Goal: Information Seeking & Learning: Learn about a topic

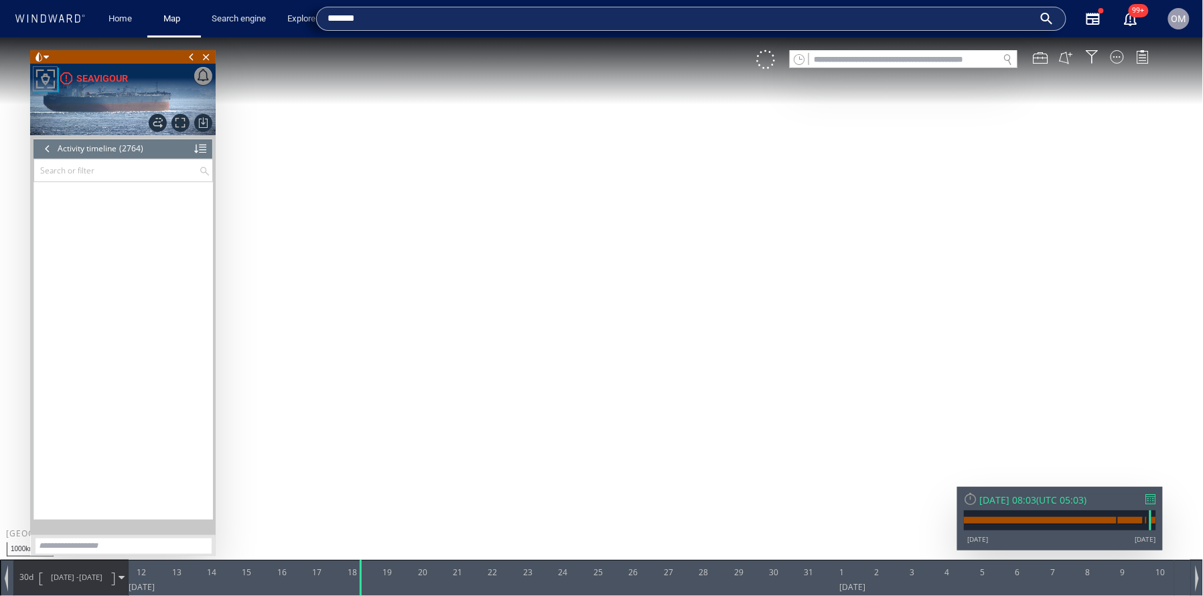
scroll to position [100132, 0]
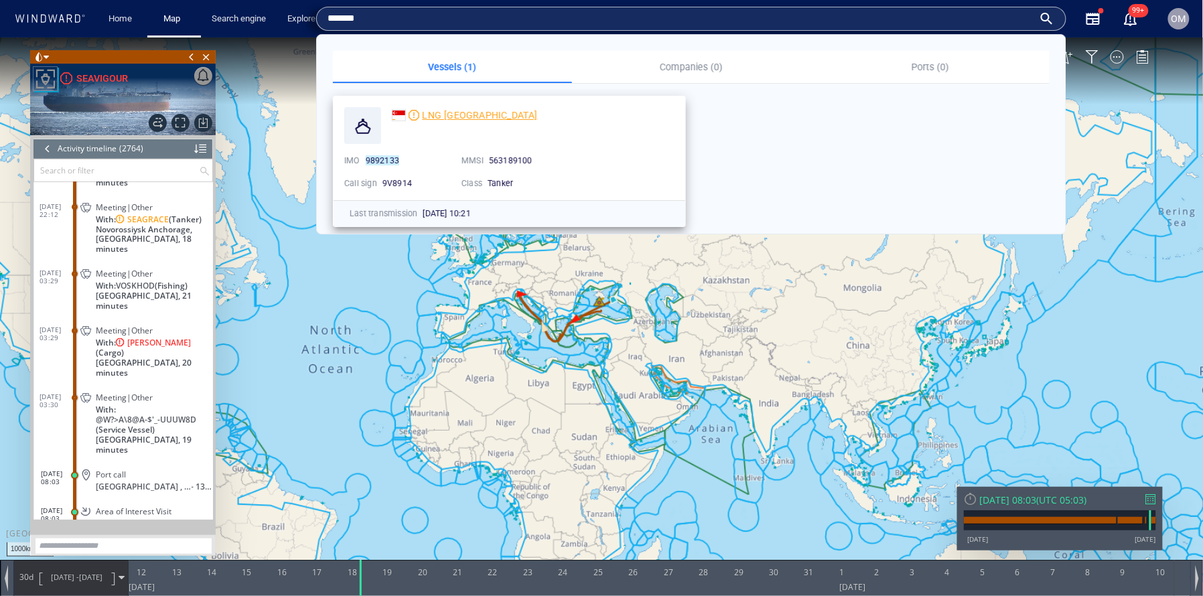
type input "*******"
click at [458, 113] on span "LNG [GEOGRAPHIC_DATA]" at bounding box center [479, 115] width 115 height 11
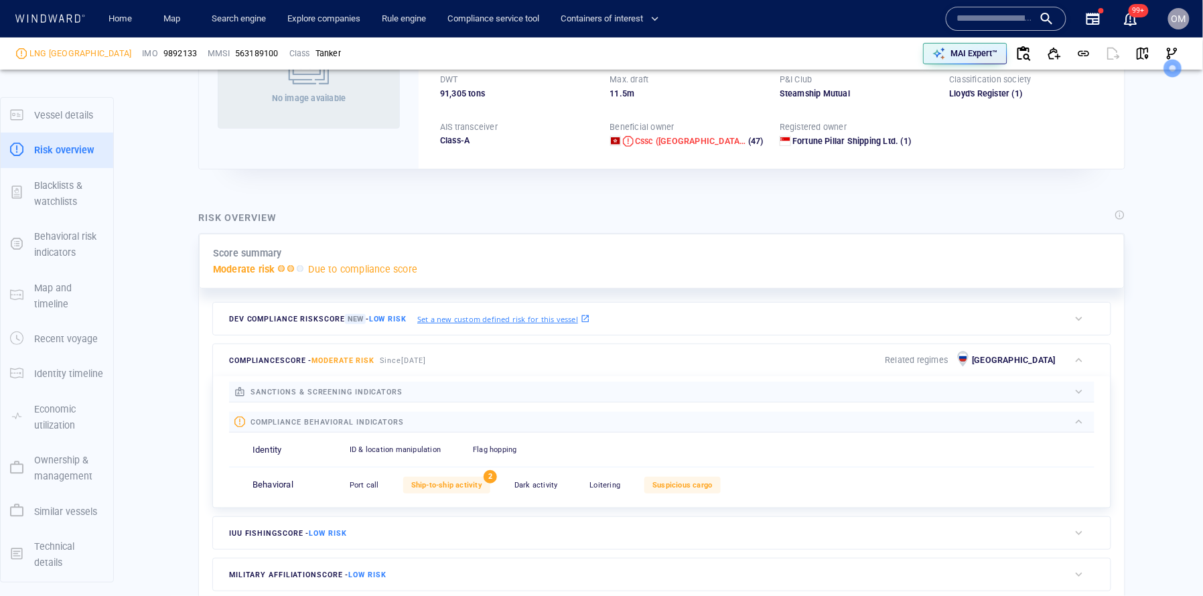
scroll to position [35, 0]
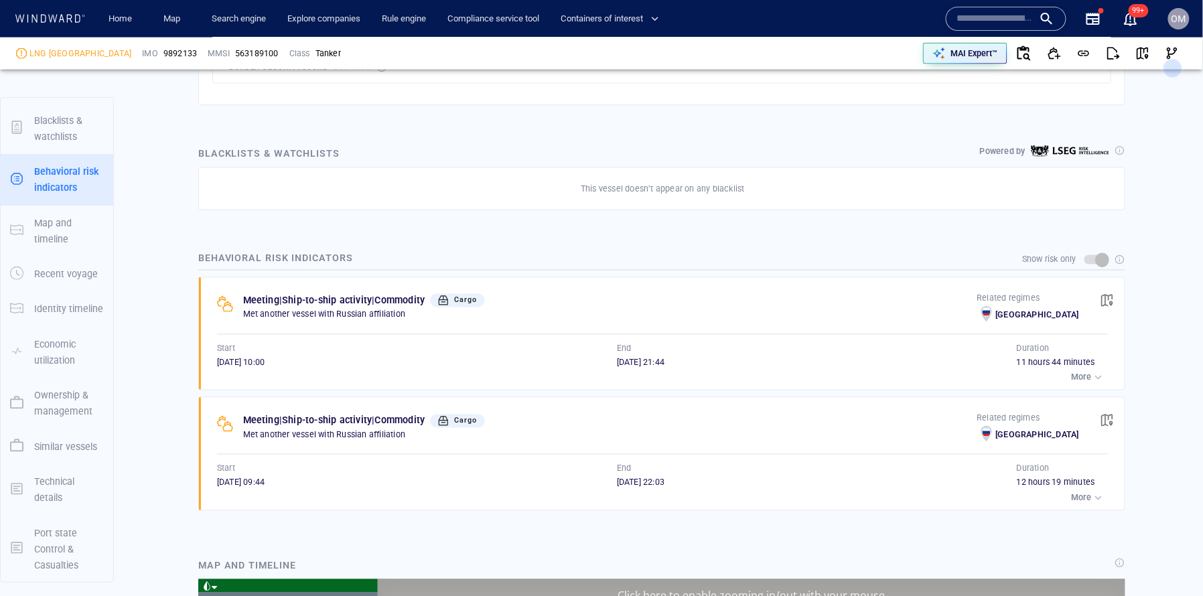
scroll to position [12870, 0]
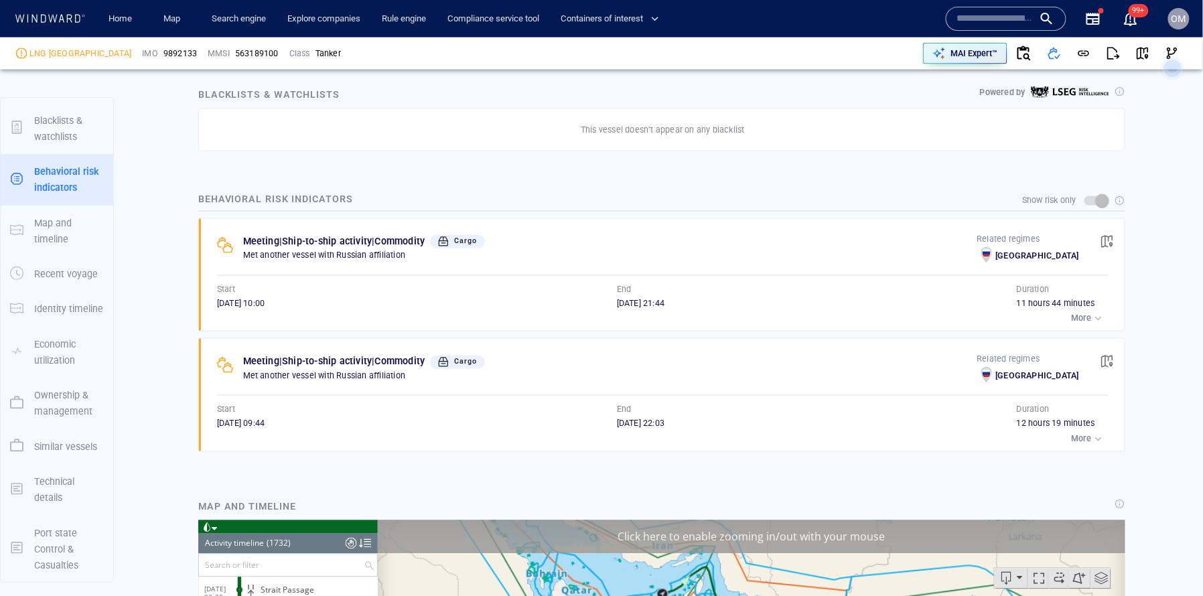
scroll to position [780, 0]
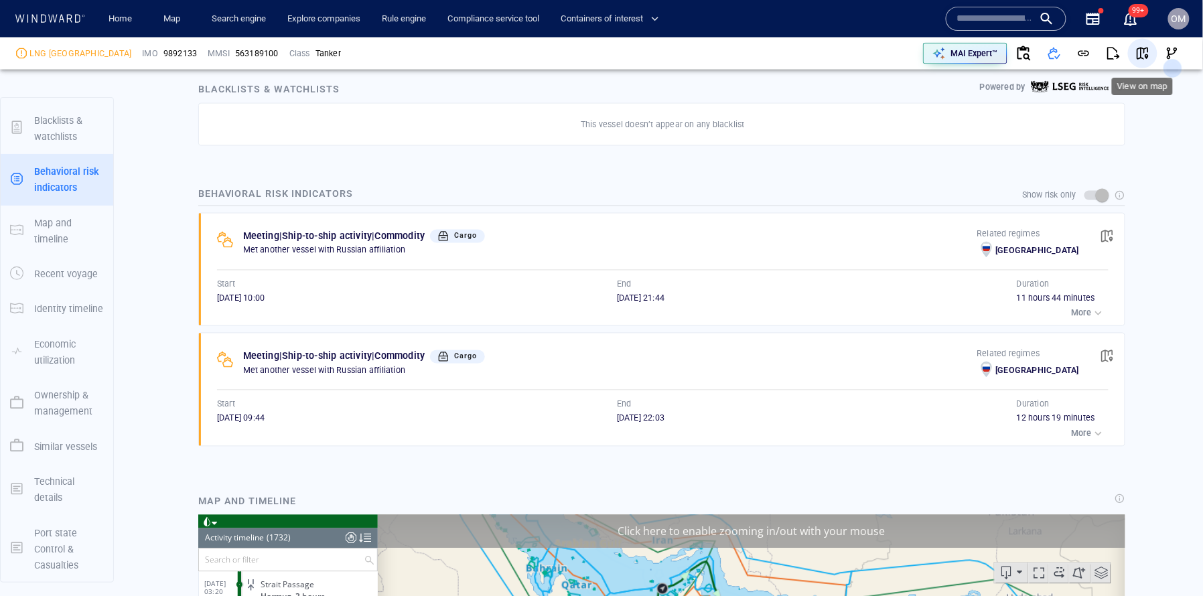
click at [1144, 56] on span "button" at bounding box center [1142, 53] width 13 height 13
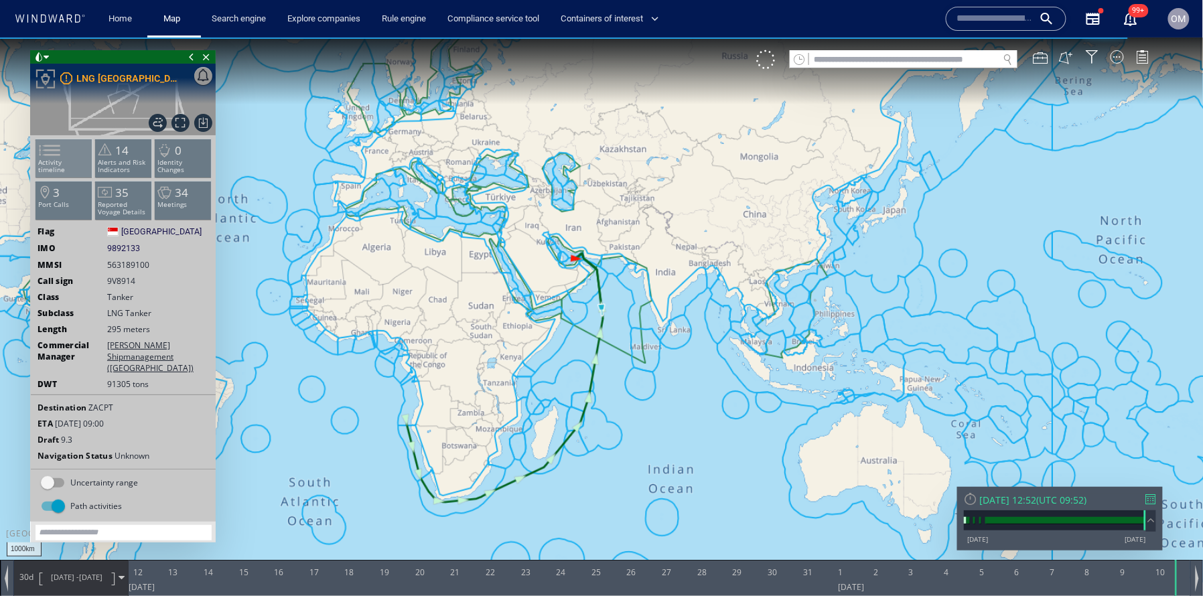
click at [51, 154] on span at bounding box center [41, 149] width 20 height 19
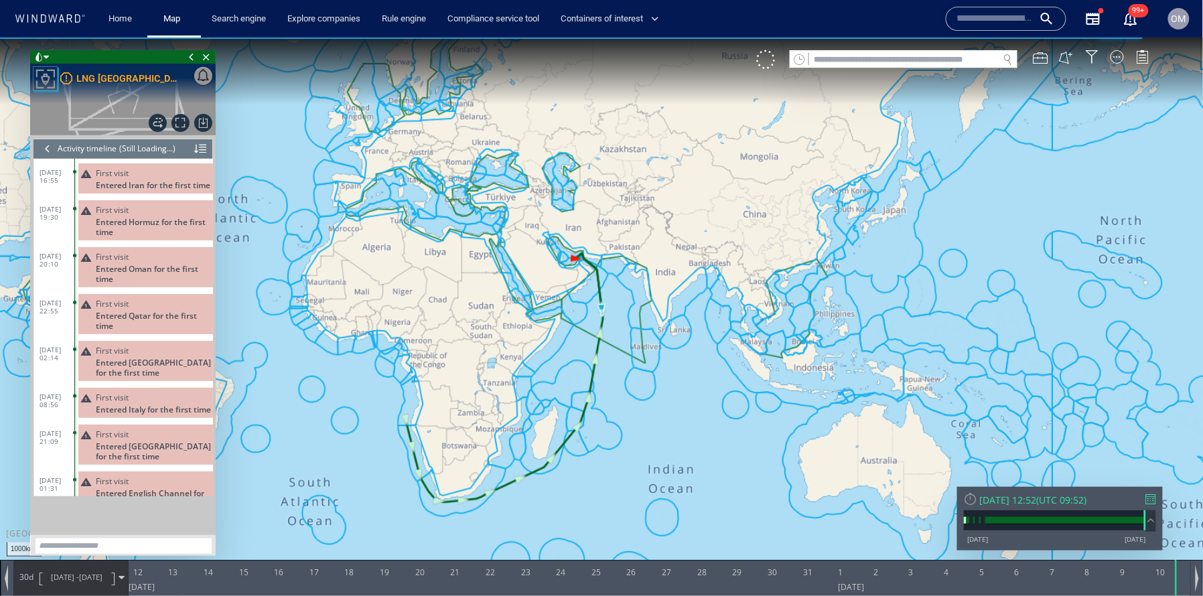
scroll to position [12889, 0]
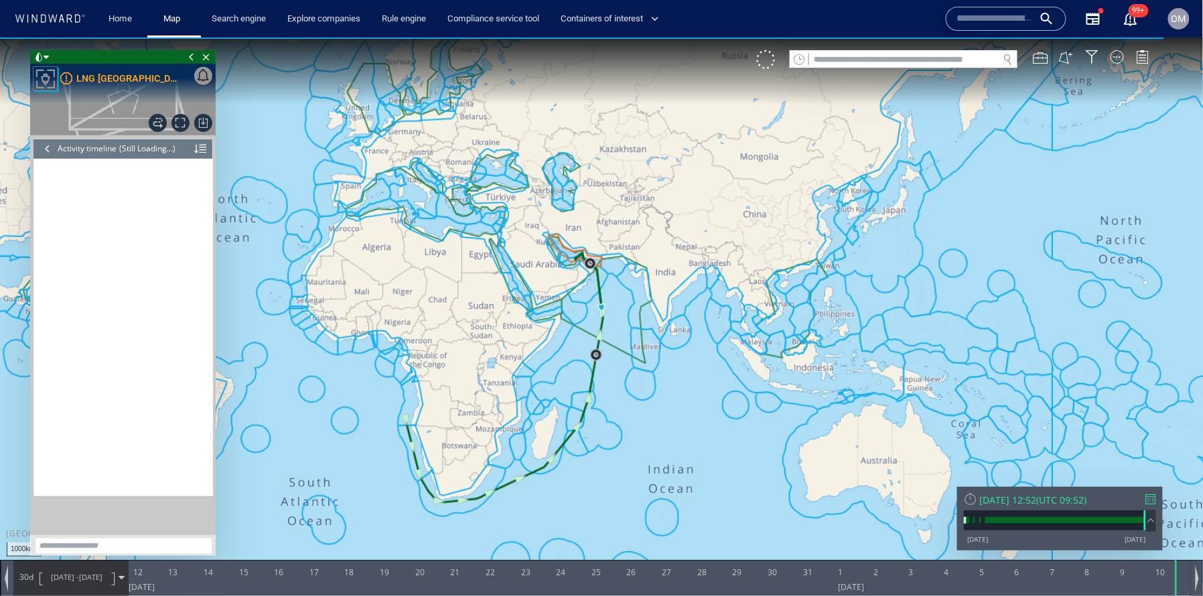
click at [46, 149] on div at bounding box center [47, 148] width 15 height 20
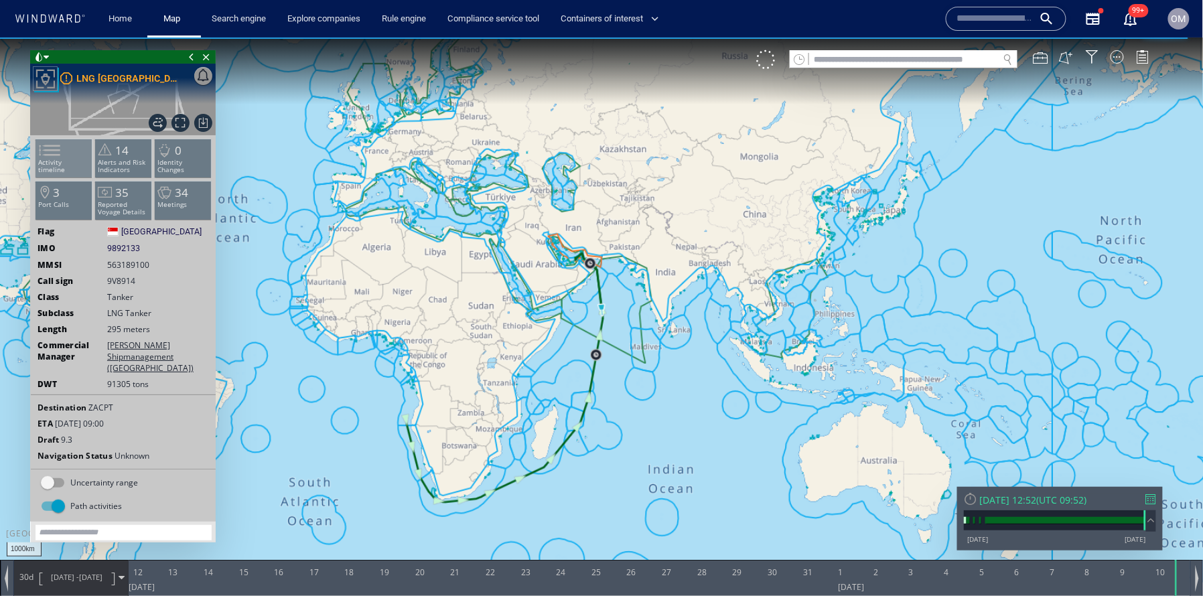
click at [48, 153] on span at bounding box center [41, 149] width 20 height 19
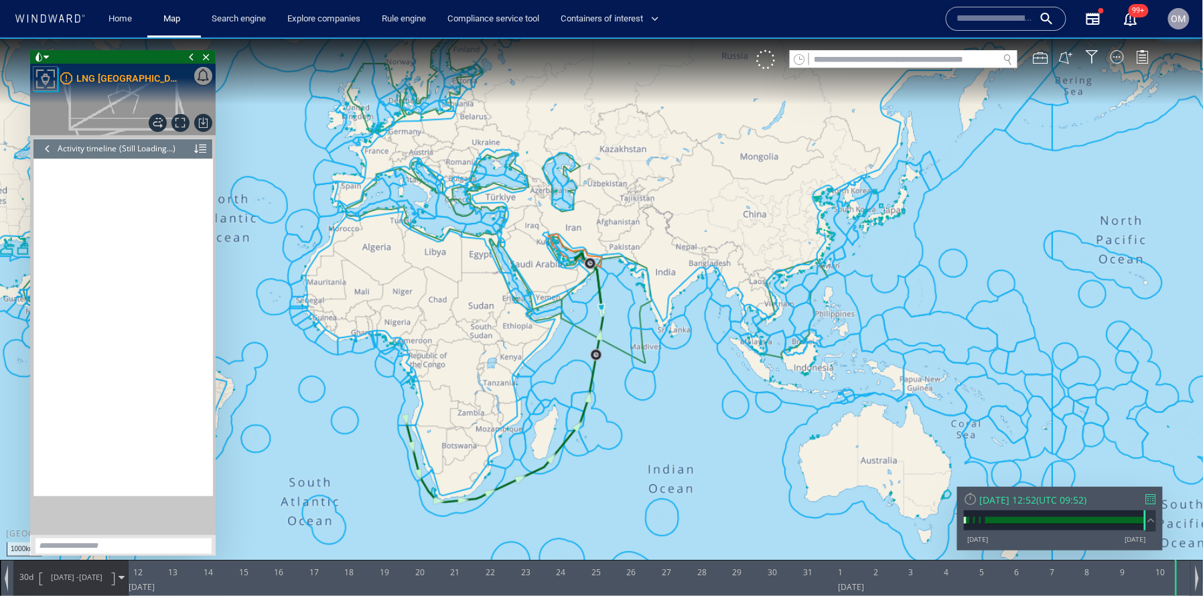
scroll to position [63472, 0]
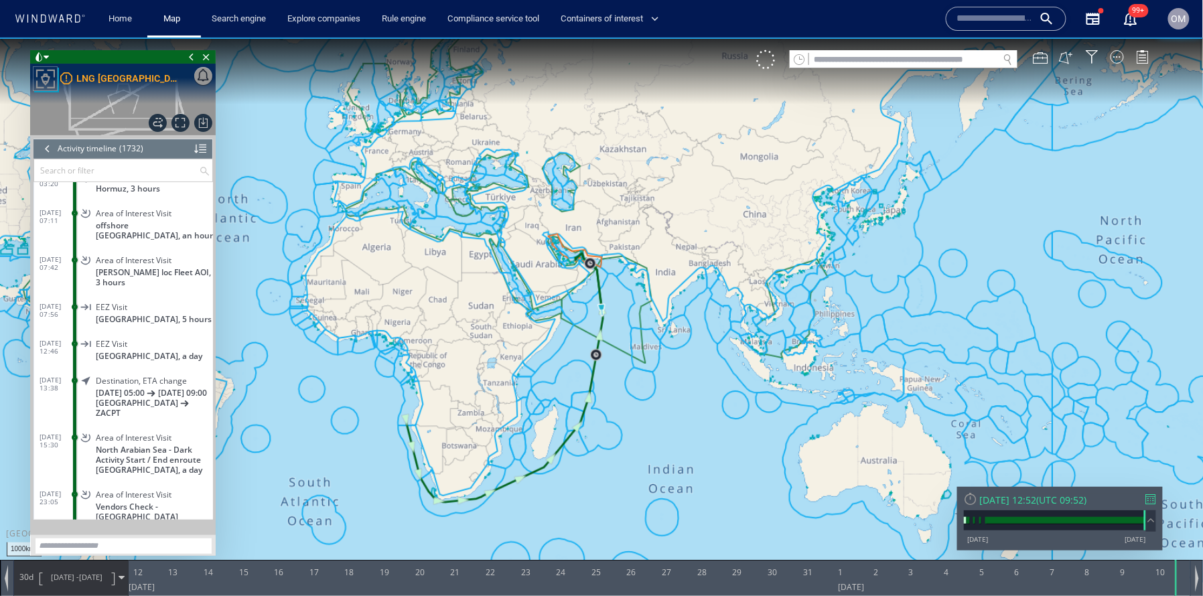
click at [48, 153] on div at bounding box center [47, 148] width 15 height 20
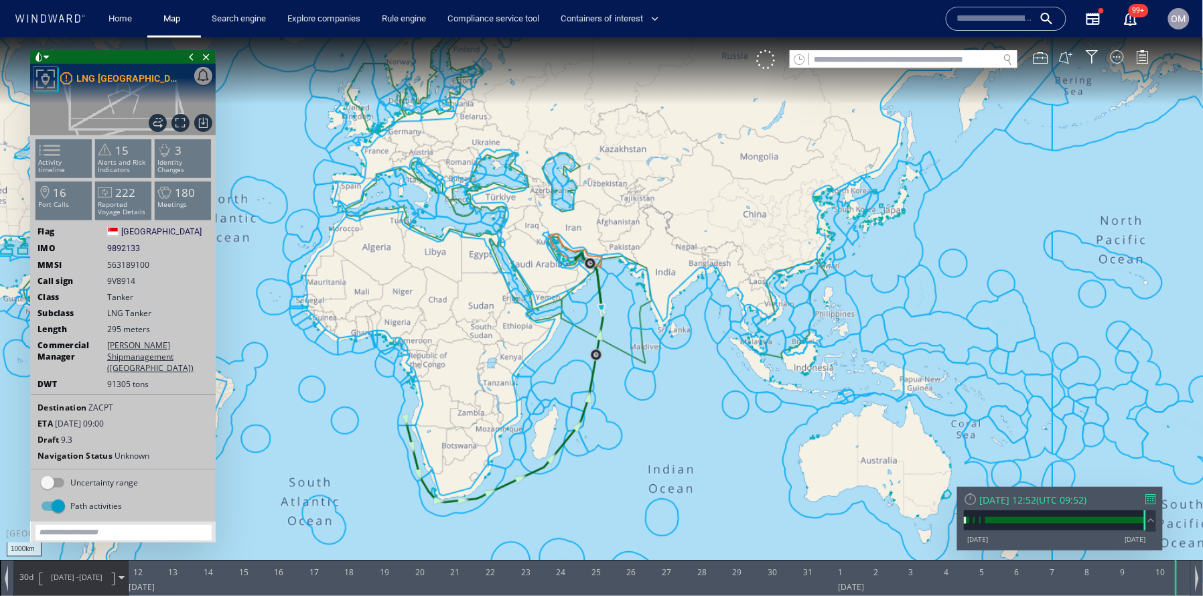
click at [48, 153] on span at bounding box center [41, 149] width 20 height 19
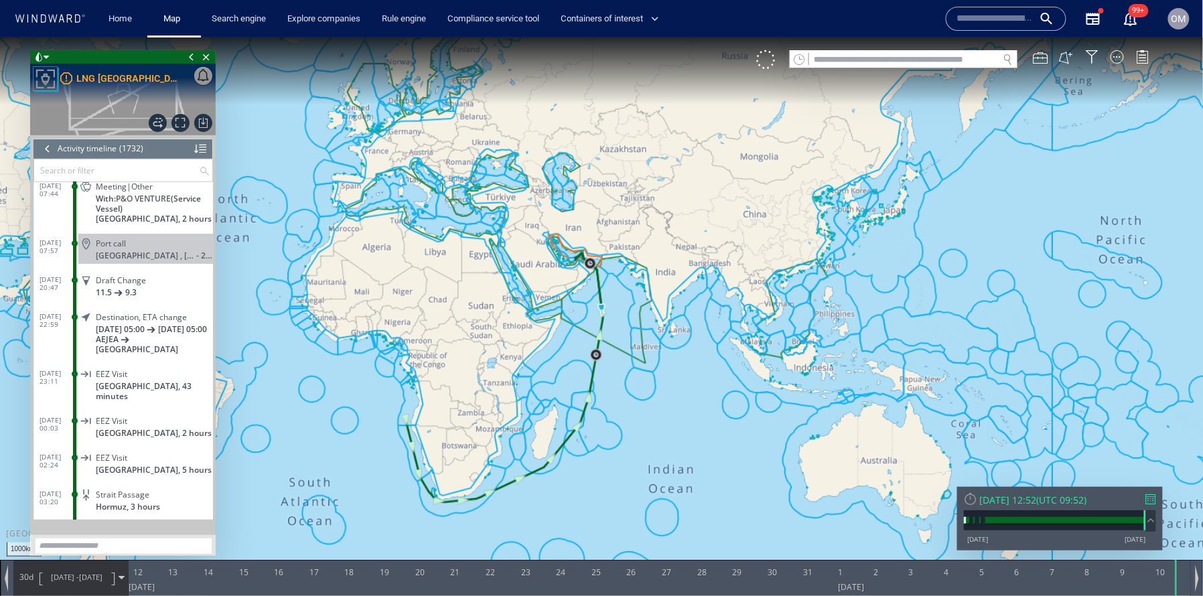
scroll to position [63234, 0]
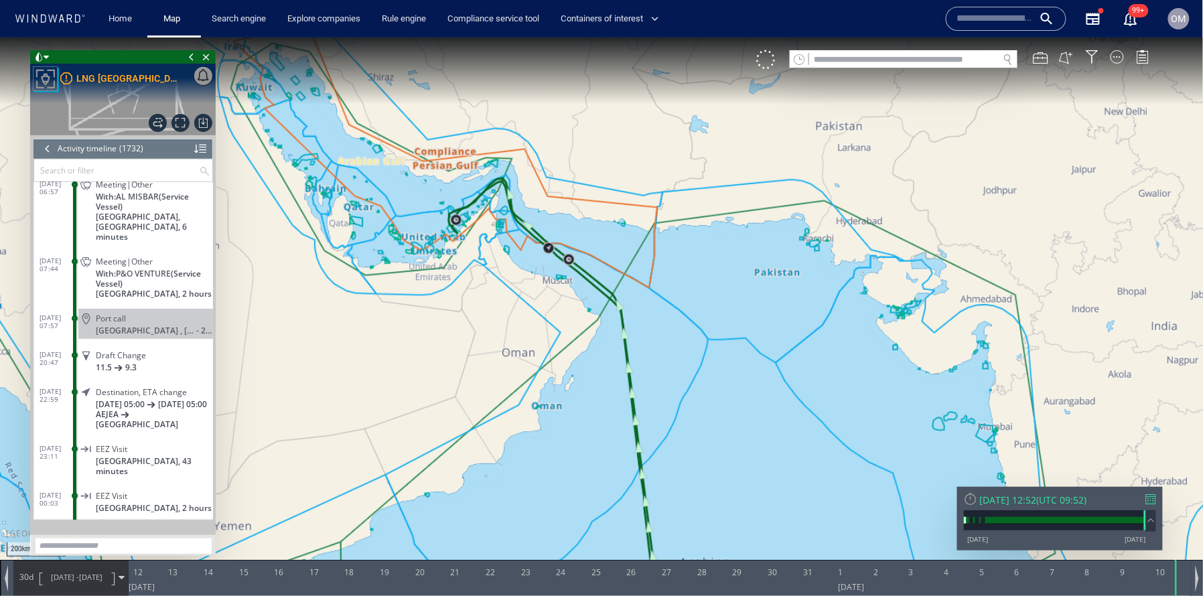
scroll to position [63159, 0]
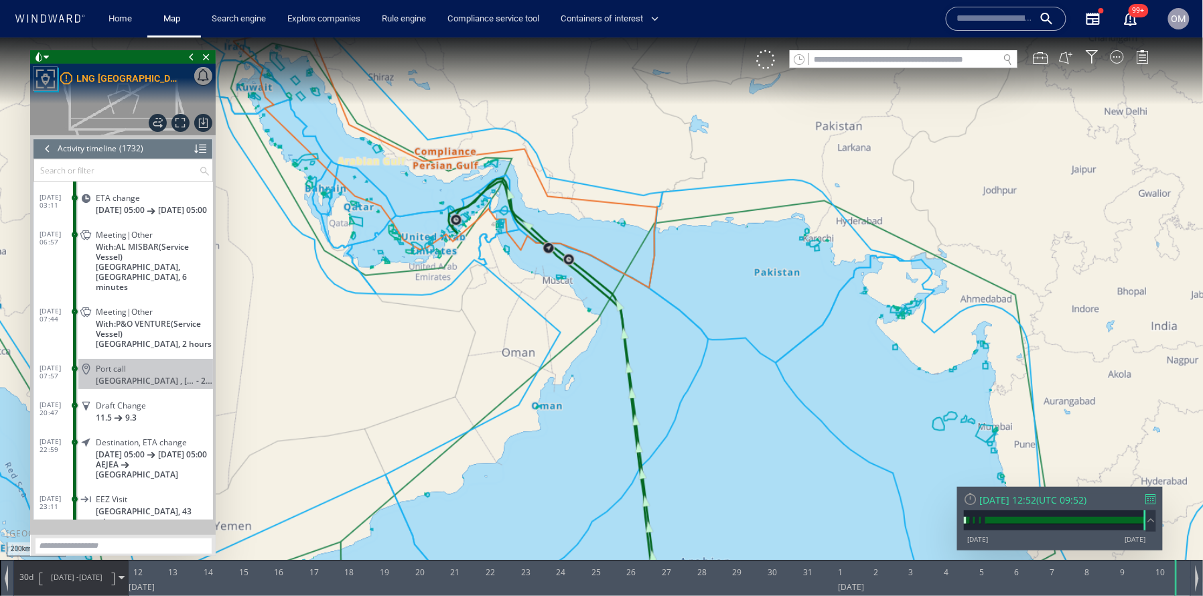
click at [46, 147] on div at bounding box center [47, 148] width 15 height 20
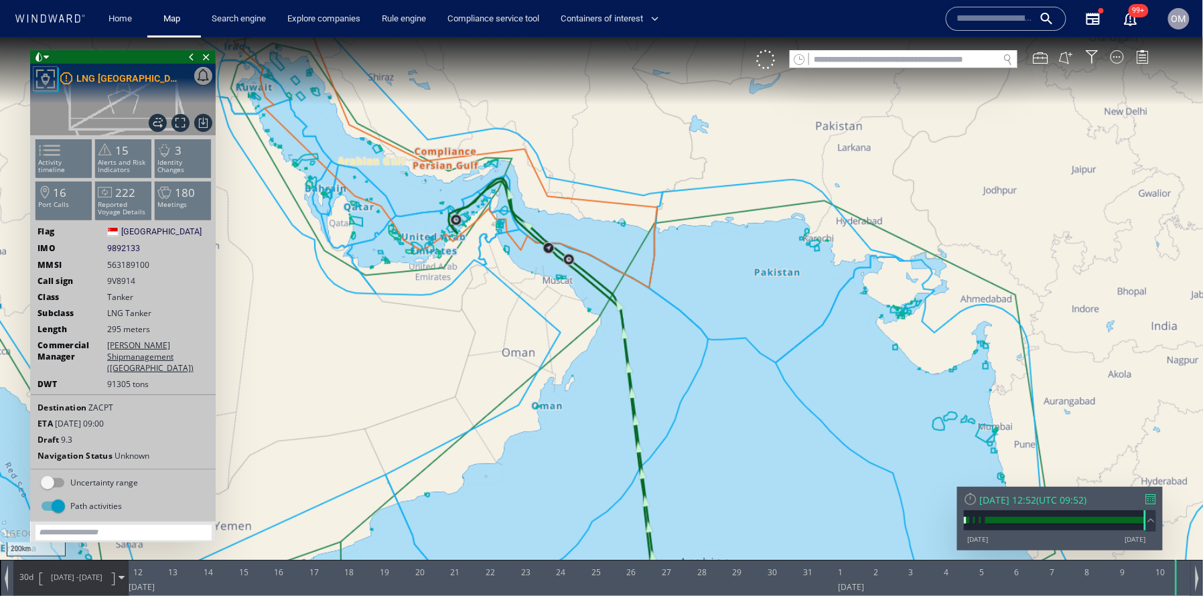
click at [129, 269] on span "563189100" at bounding box center [128, 264] width 42 height 11
drag, startPoint x: 109, startPoint y: 263, endPoint x: 149, endPoint y: 263, distance: 40.9
click at [149, 263] on span "563189100" at bounding box center [134, 264] width 55 height 11
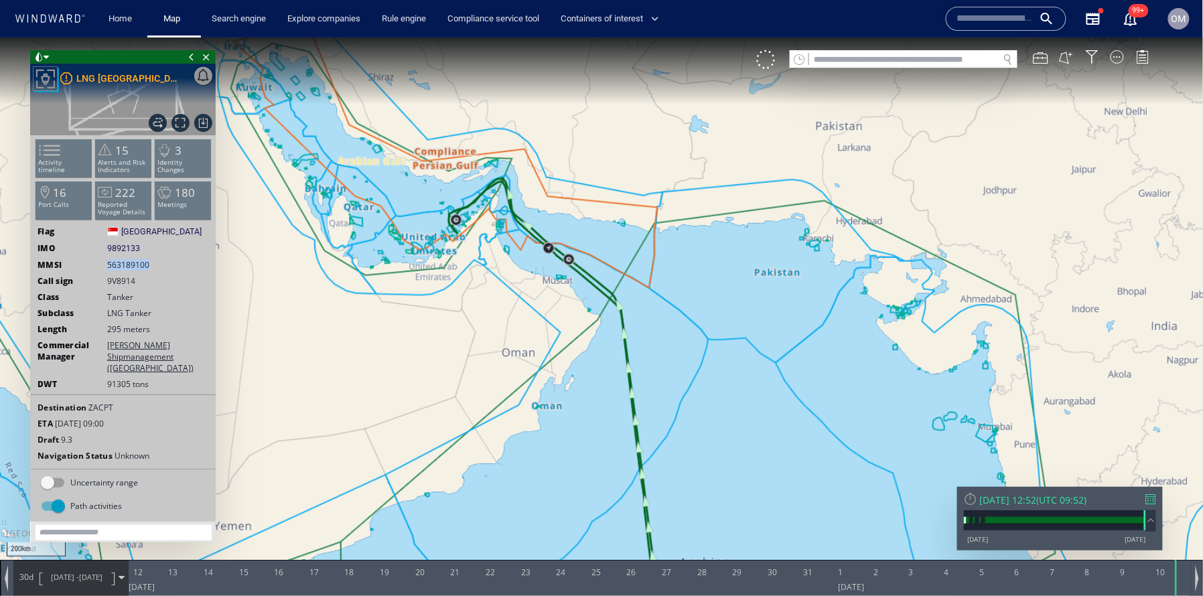
copy span "563189100"
click at [902, 72] on canvas "Map" at bounding box center [602, 309] width 1204 height 545
click at [910, 62] on input "text" at bounding box center [904, 59] width 190 height 18
paste input "*********"
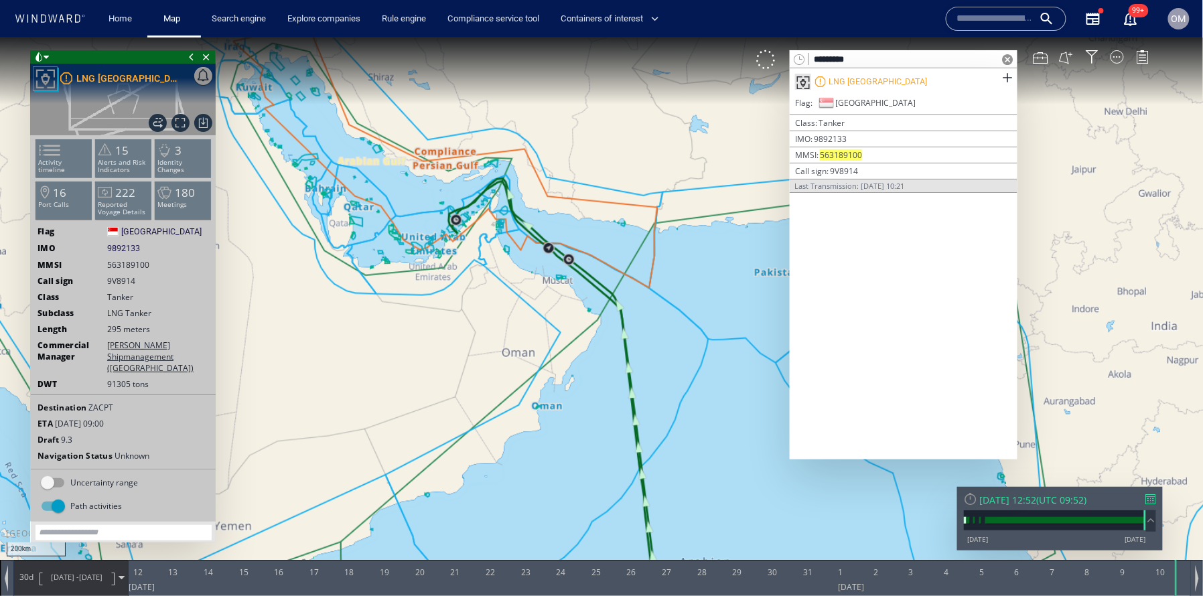
type input "*********"
click at [66, 149] on li "Activity timeline" at bounding box center [64, 157] width 57 height 39
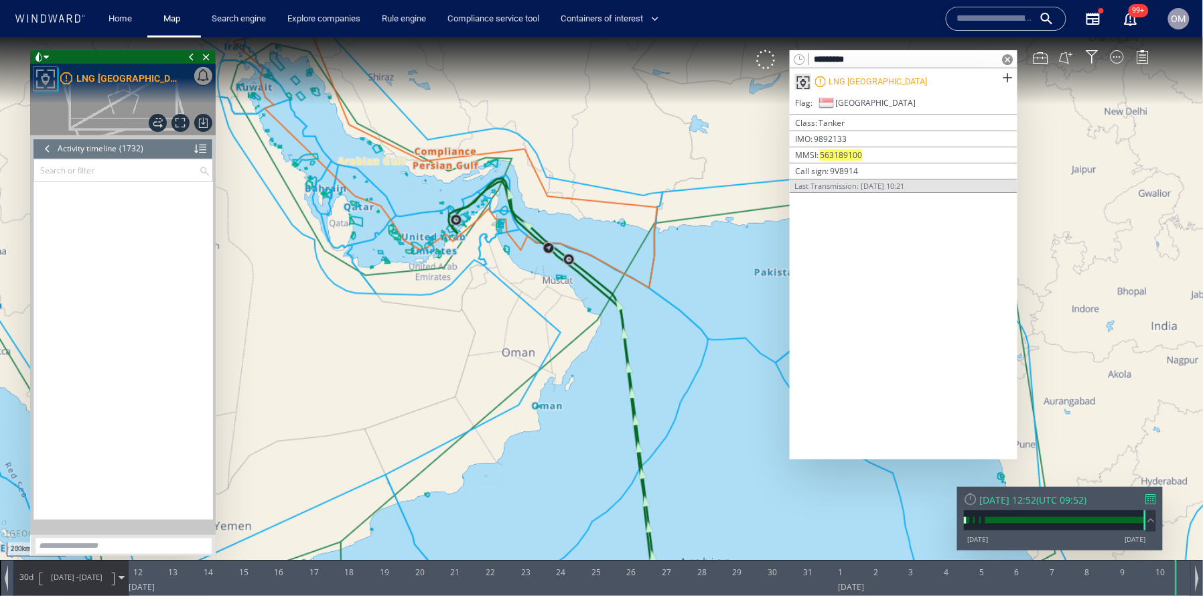
scroll to position [63472, 0]
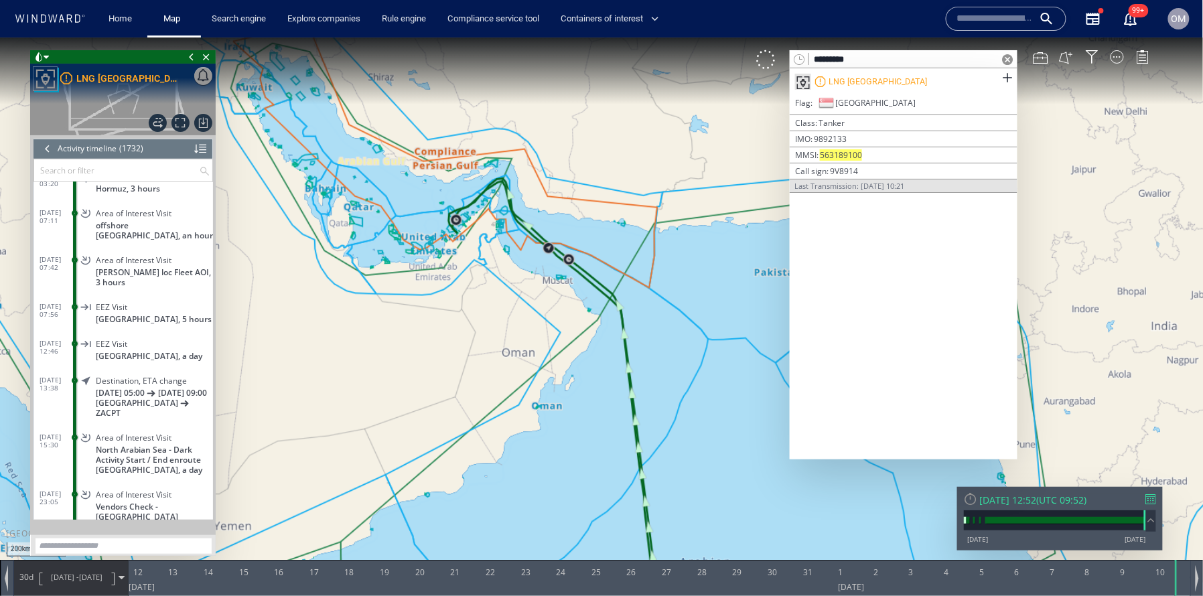
click at [897, 60] on input "*********" at bounding box center [904, 59] width 190 height 18
click at [49, 141] on div at bounding box center [47, 148] width 15 height 20
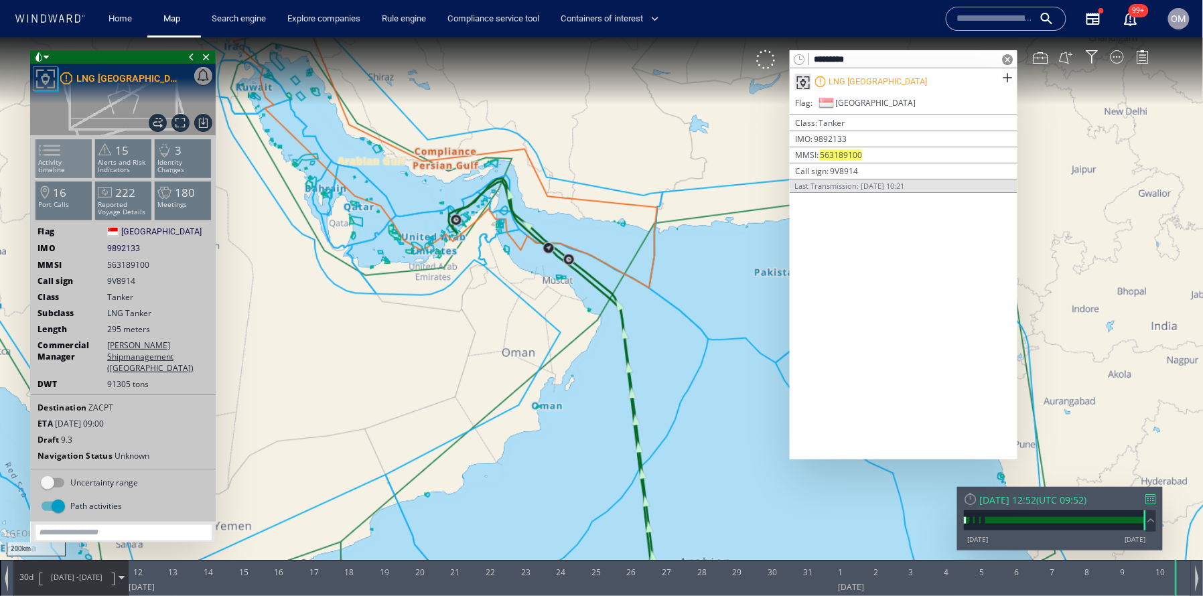
click at [46, 147] on span at bounding box center [41, 149] width 20 height 19
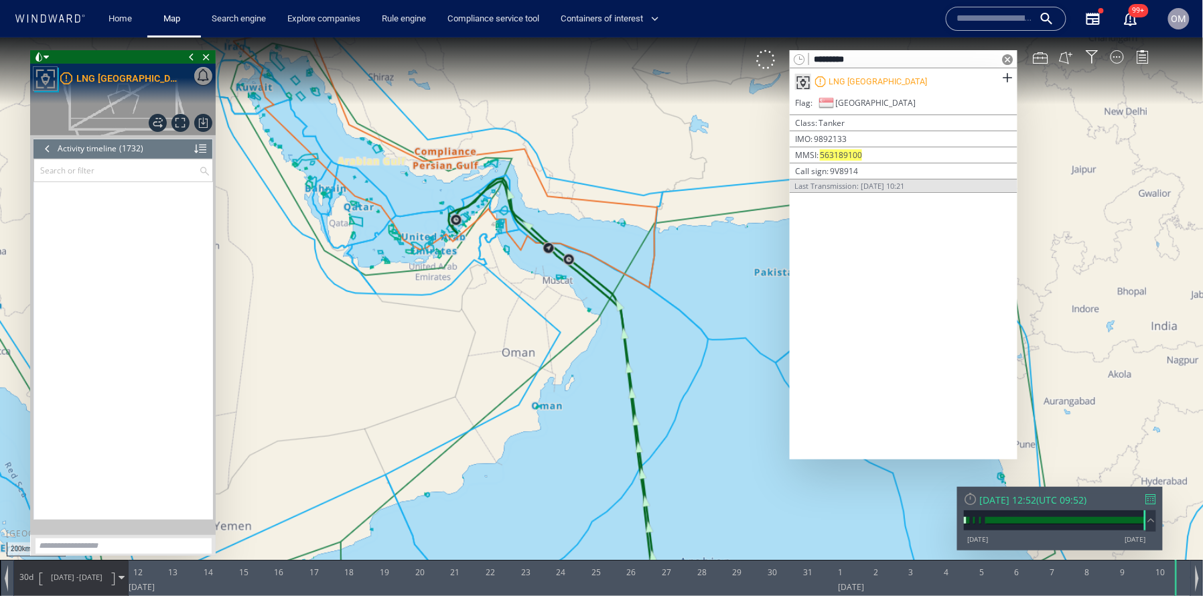
scroll to position [63472, 0]
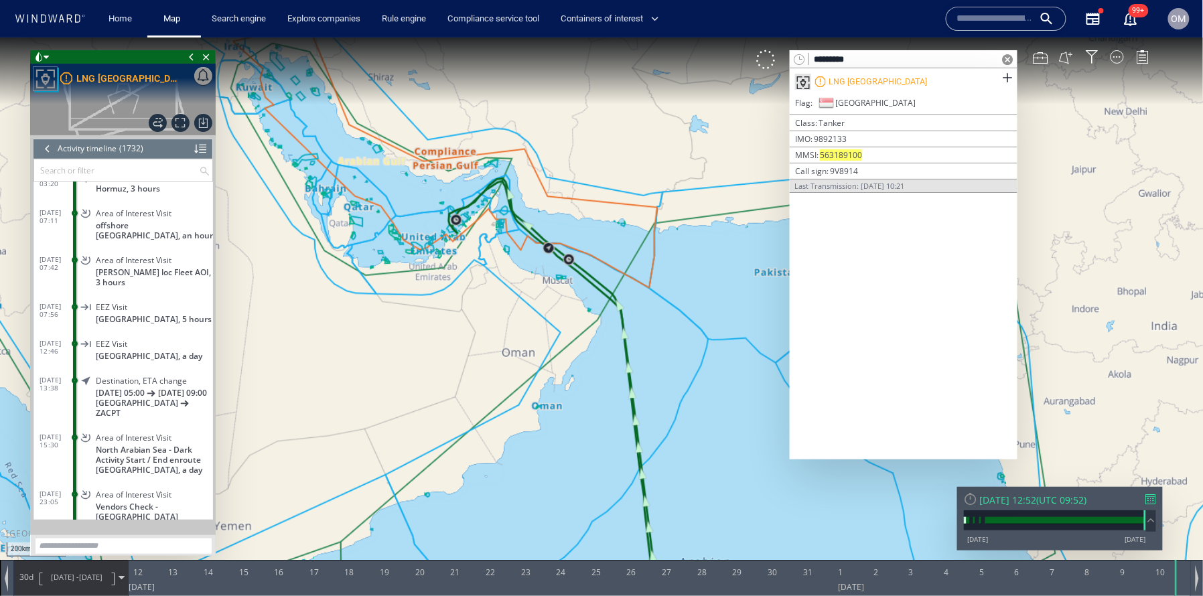
click at [1151, 496] on div at bounding box center [1151, 499] width 10 height 10
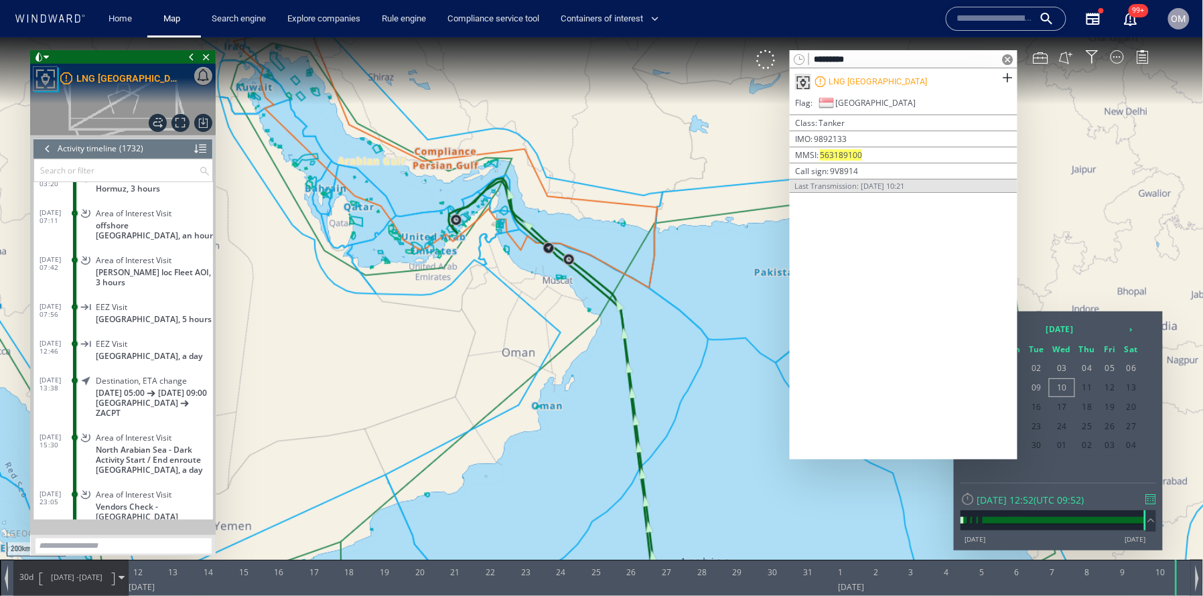
click at [1010, 58] on span at bounding box center [1008, 59] width 11 height 11
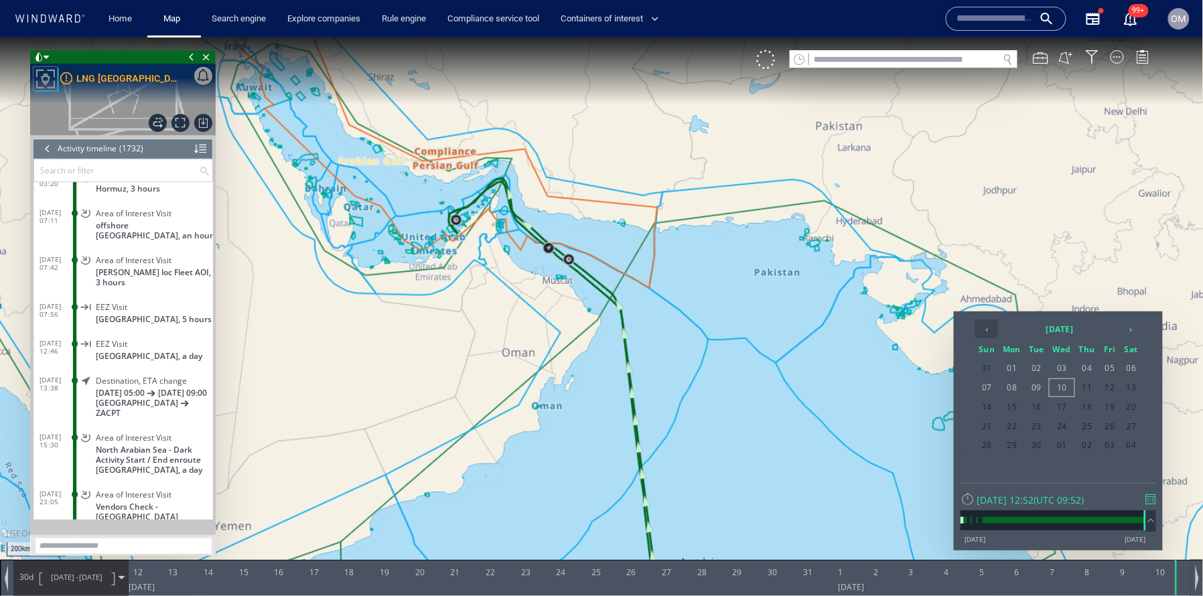
click at [997, 330] on th "‹" at bounding box center [986, 328] width 23 height 19
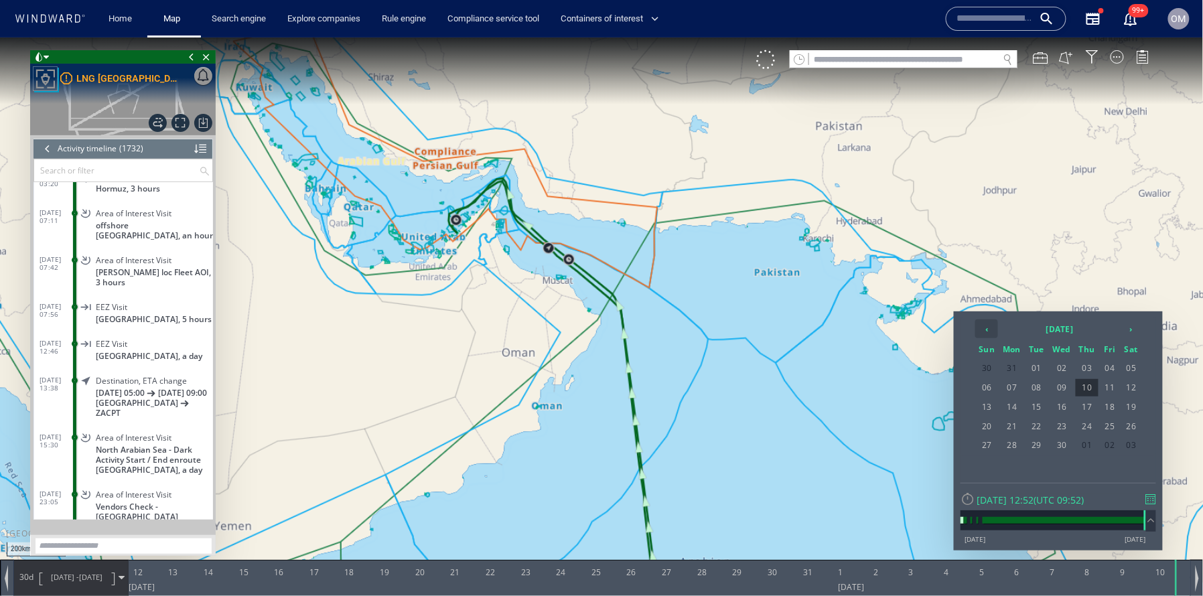
click at [997, 330] on th "‹" at bounding box center [986, 328] width 23 height 19
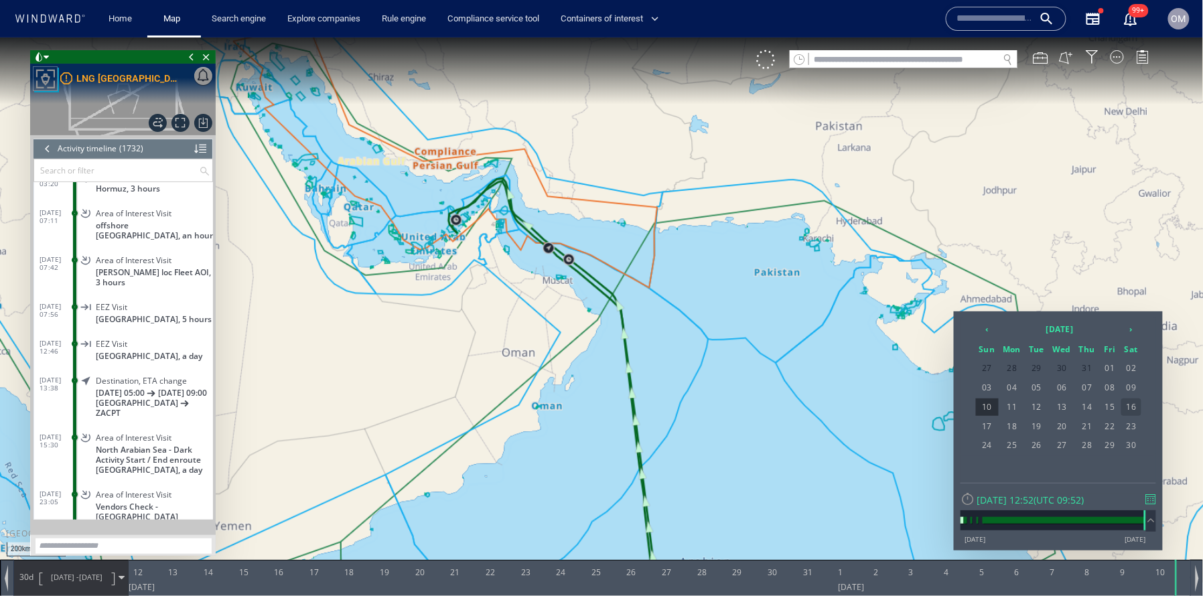
click at [1129, 407] on span "16" at bounding box center [1131, 406] width 20 height 17
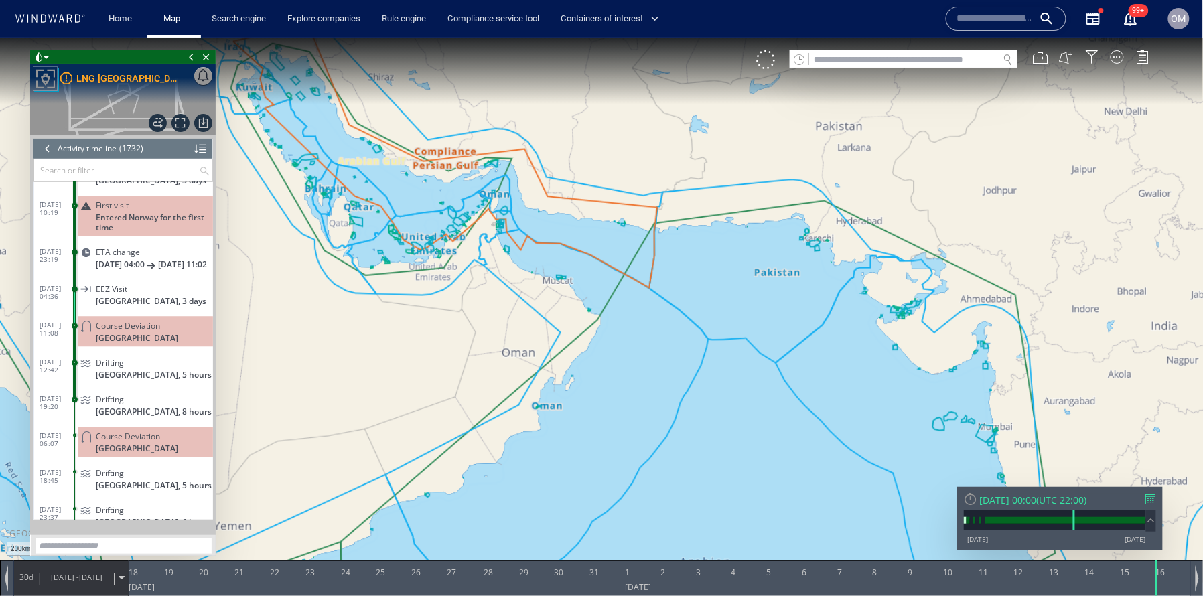
scroll to position [33711, 0]
click at [175, 306] on p "[GEOGRAPHIC_DATA], 3 days" at bounding box center [154, 301] width 117 height 10
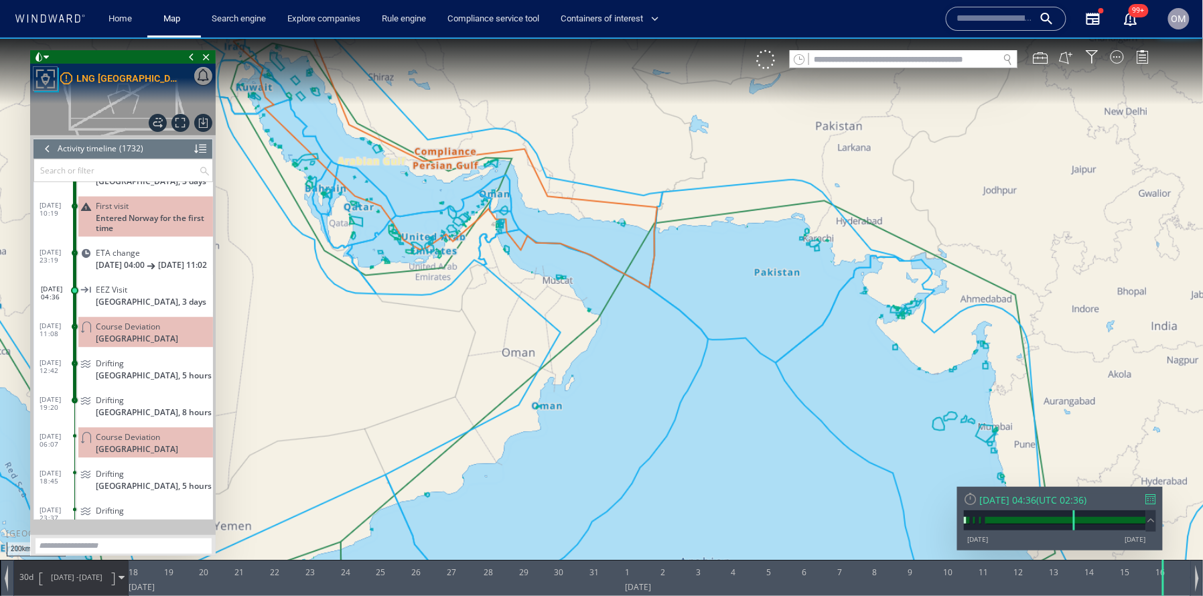
click at [26, 587] on div "30d [DATE] - [DATE]" at bounding box center [71, 576] width 114 height 33
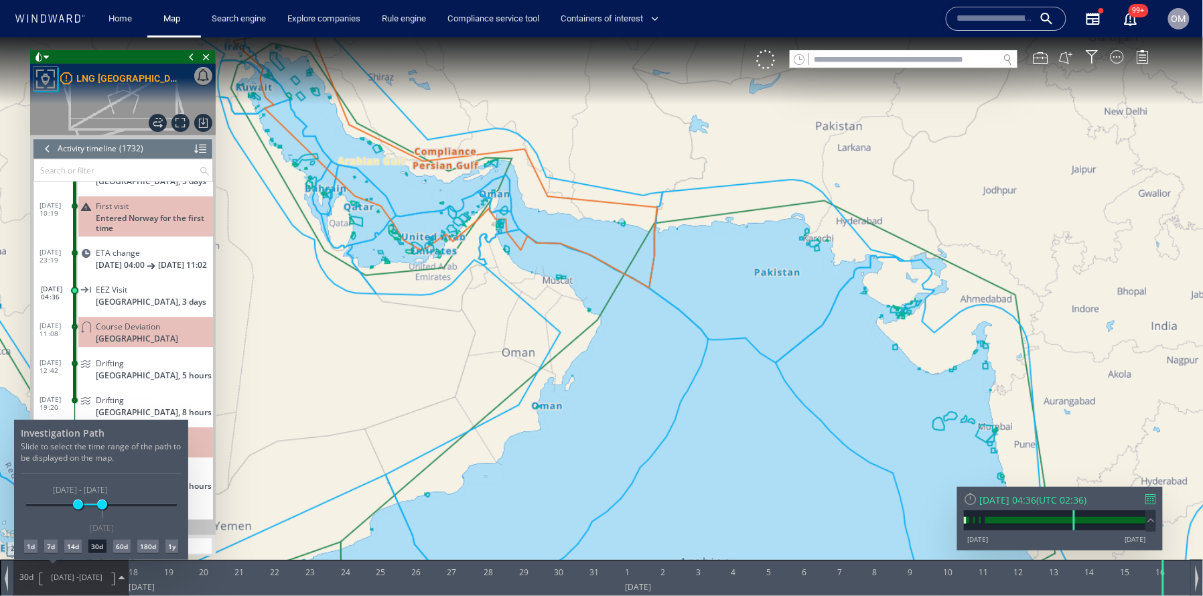
click at [30, 548] on div "1d" at bounding box center [30, 545] width 13 height 13
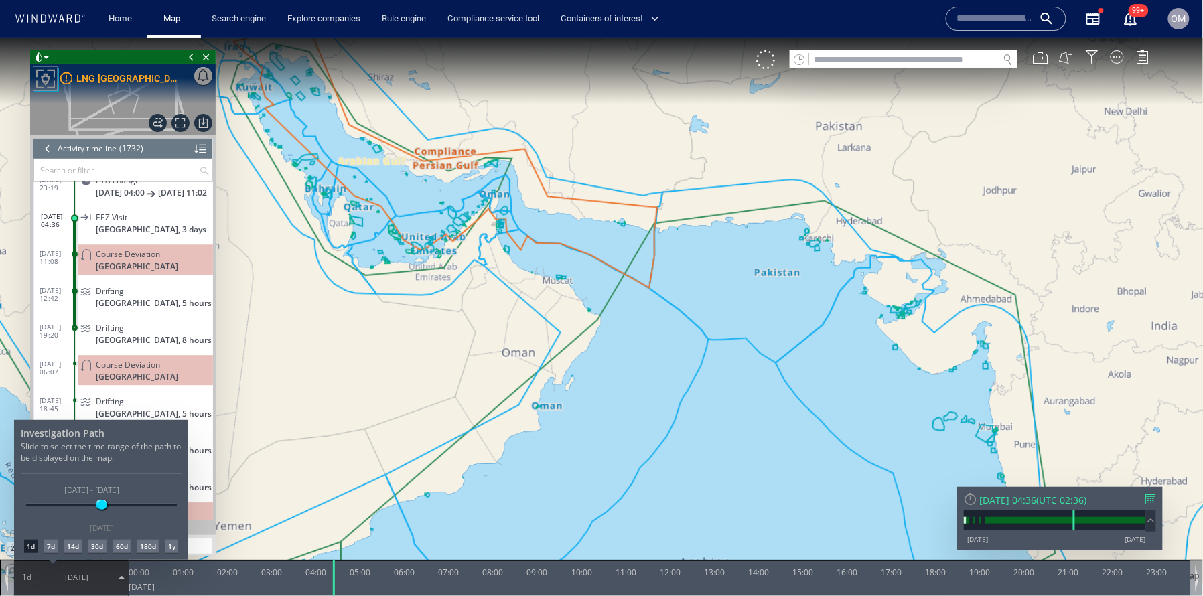
click at [44, 583] on div at bounding box center [601, 316] width 1203 height 559
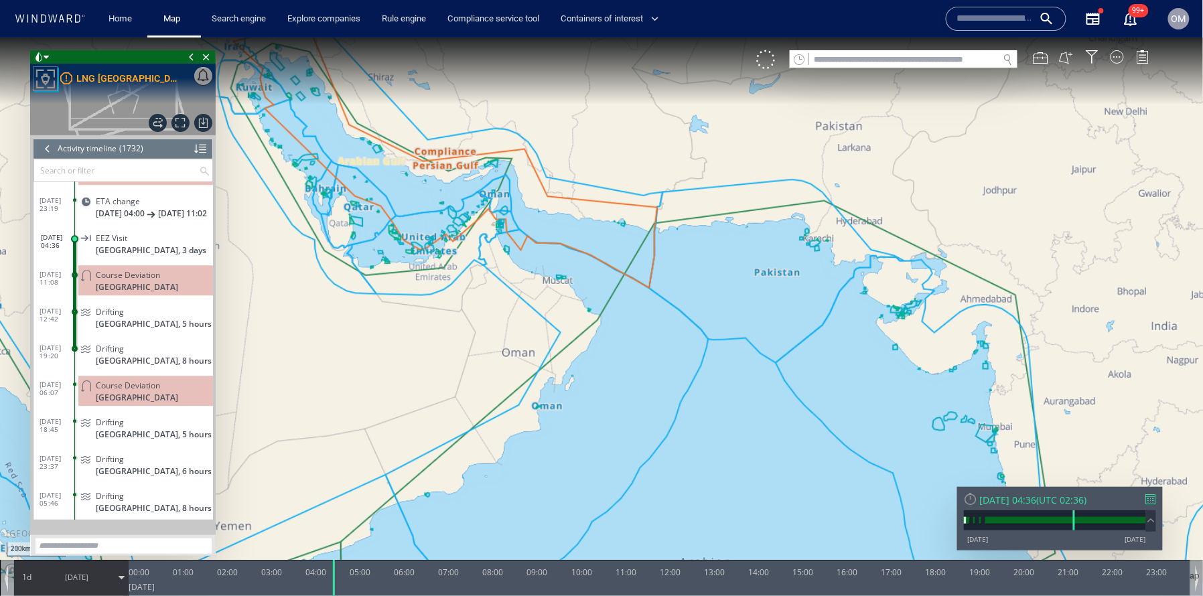
scroll to position [33761, 0]
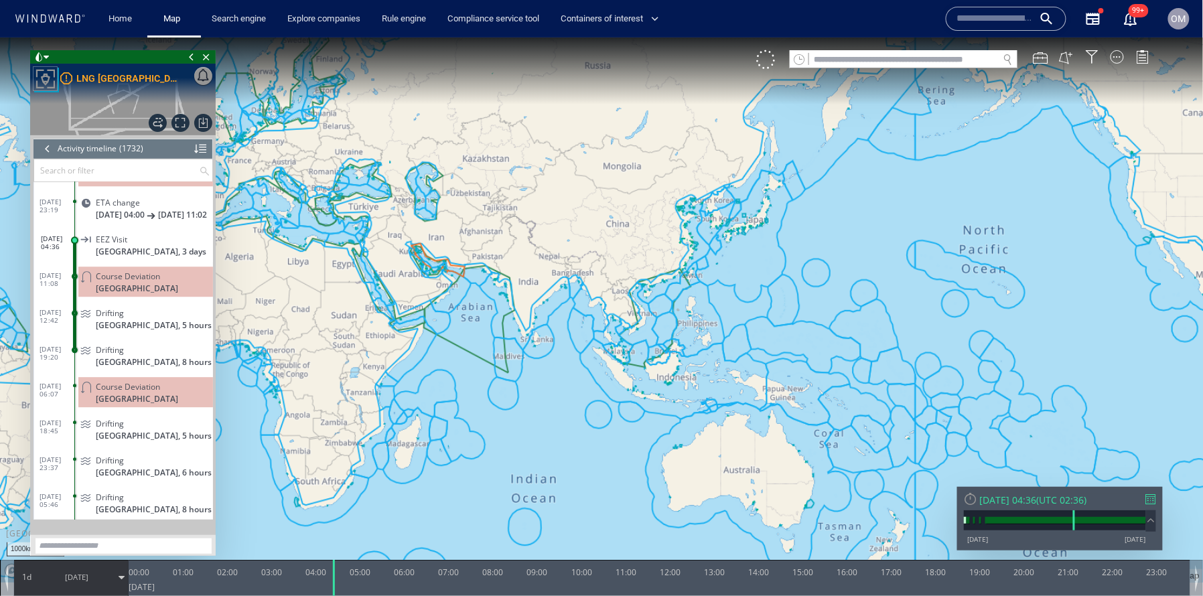
drag, startPoint x: 455, startPoint y: 195, endPoint x: 535, endPoint y: 407, distance: 226.8
click at [535, 407] on canvas "Map" at bounding box center [602, 309] width 1204 height 545
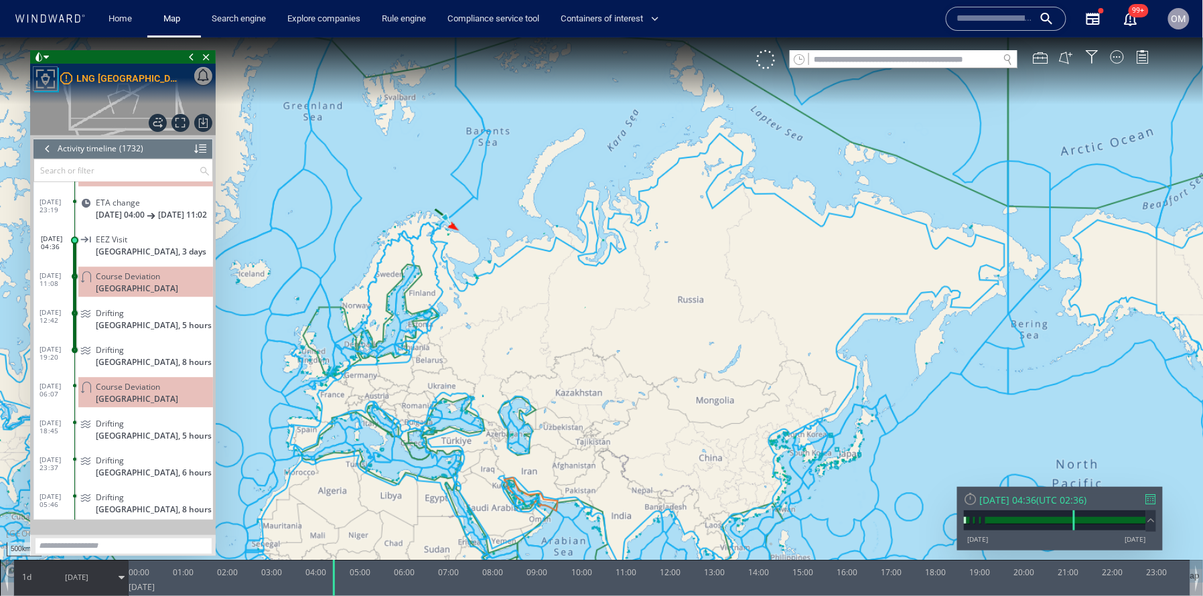
drag, startPoint x: 463, startPoint y: 253, endPoint x: 516, endPoint y: 275, distance: 57.3
click at [516, 275] on canvas "Map" at bounding box center [602, 309] width 1204 height 545
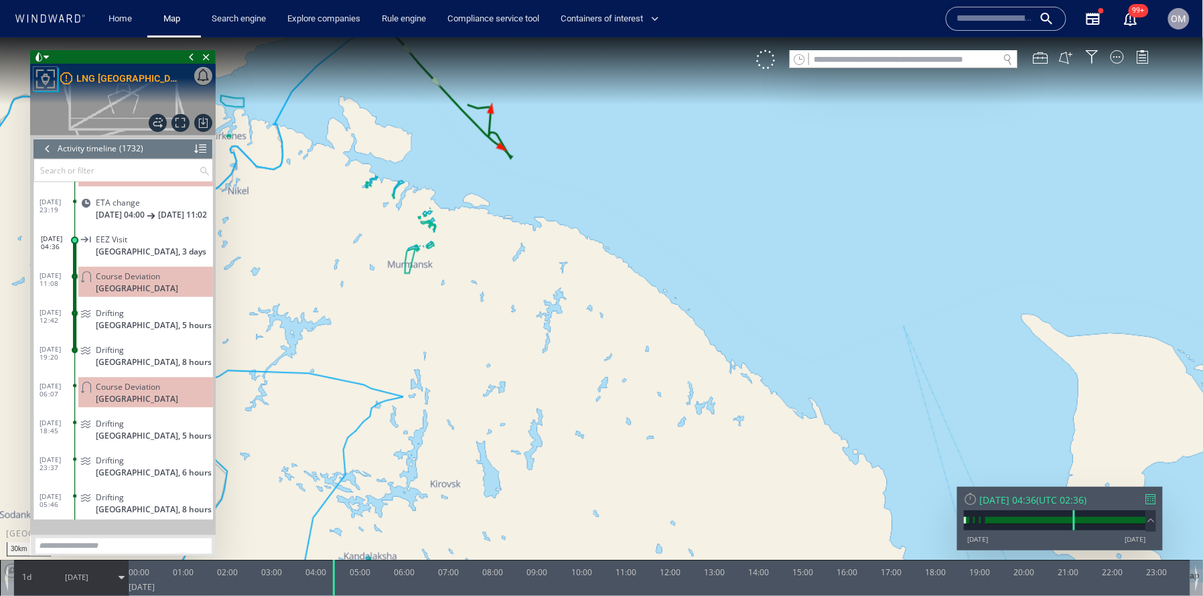
drag, startPoint x: 509, startPoint y: 175, endPoint x: 576, endPoint y: 244, distance: 96.6
click at [576, 244] on canvas "Map" at bounding box center [602, 309] width 1204 height 545
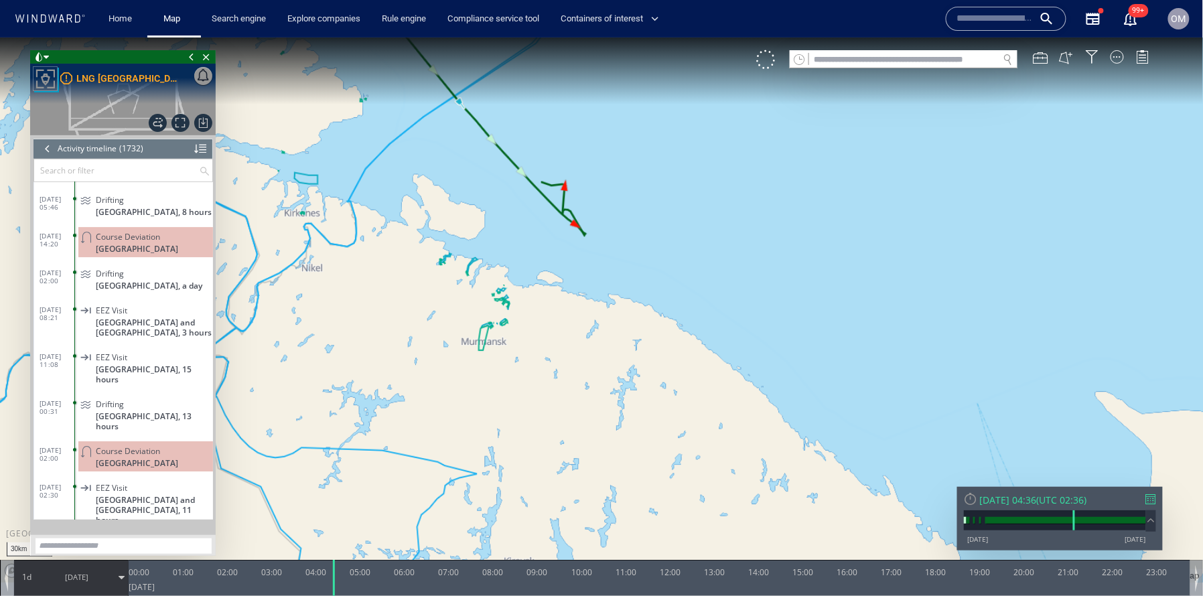
scroll to position [34000, 0]
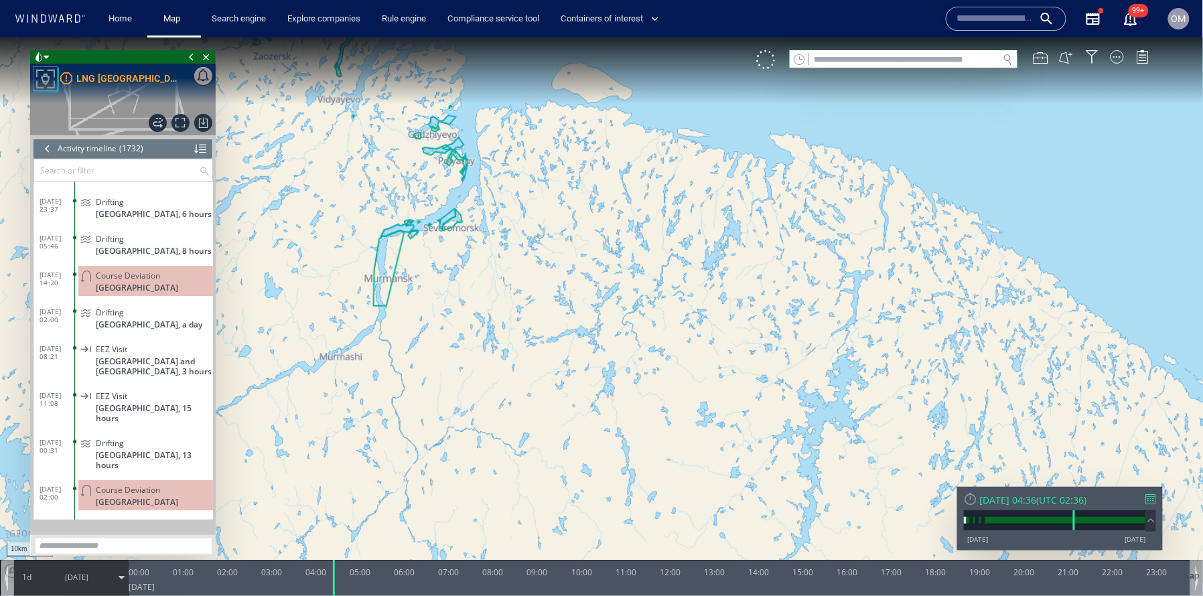
drag, startPoint x: 601, startPoint y: 247, endPoint x: 601, endPoint y: 357, distance: 110.5
click at [601, 357] on canvas "Map" at bounding box center [602, 309] width 1204 height 545
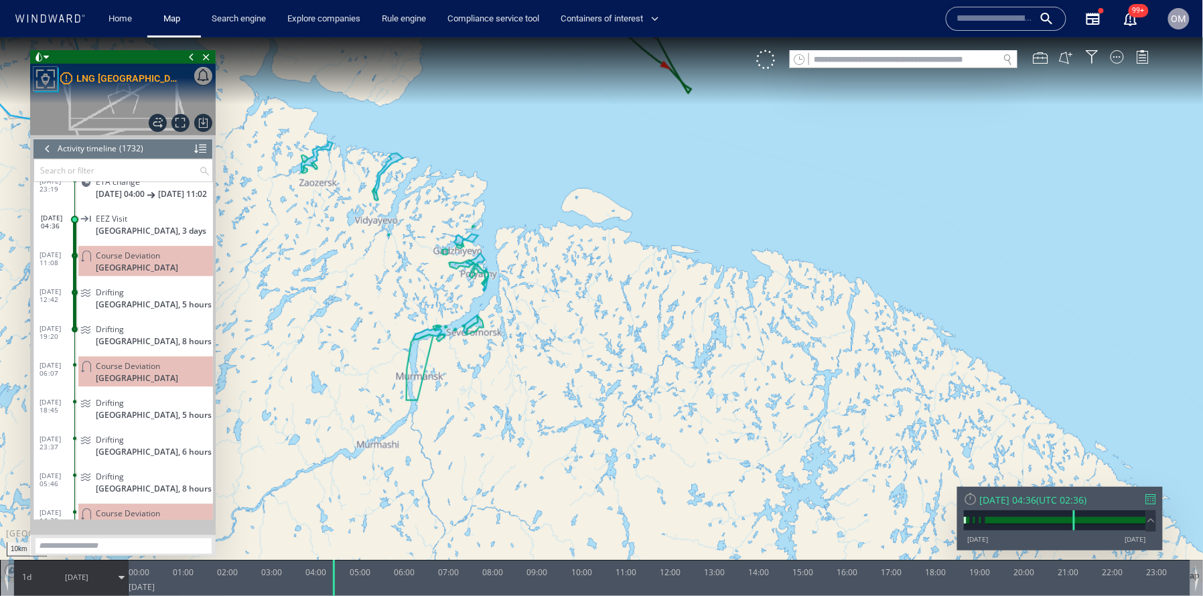
scroll to position [33728, 0]
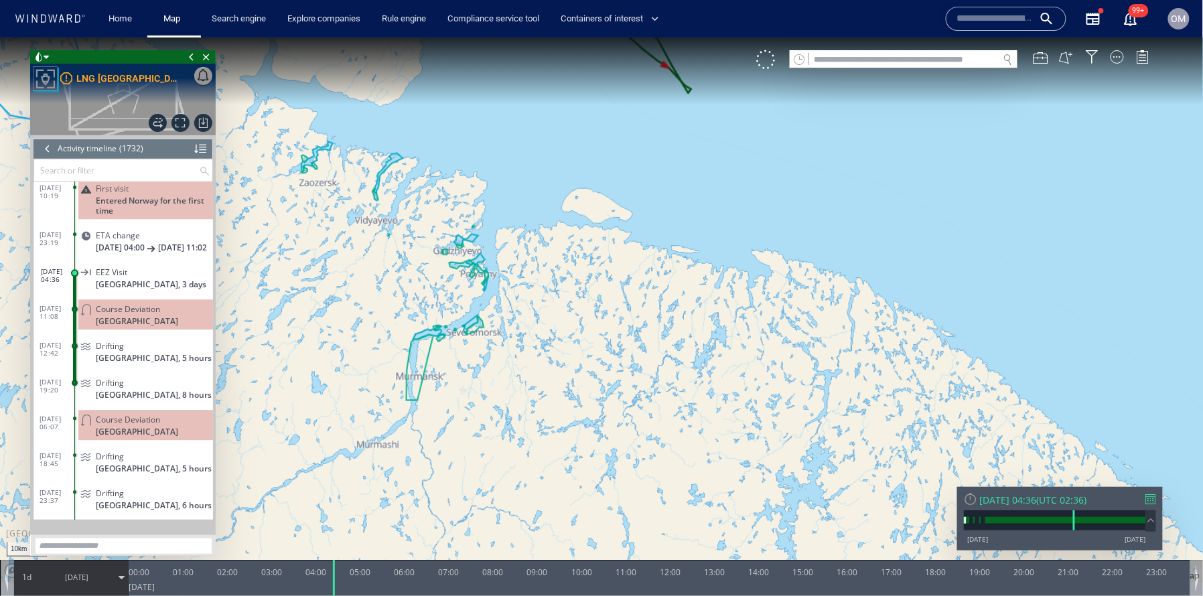
click at [1153, 498] on div at bounding box center [1151, 499] width 10 height 10
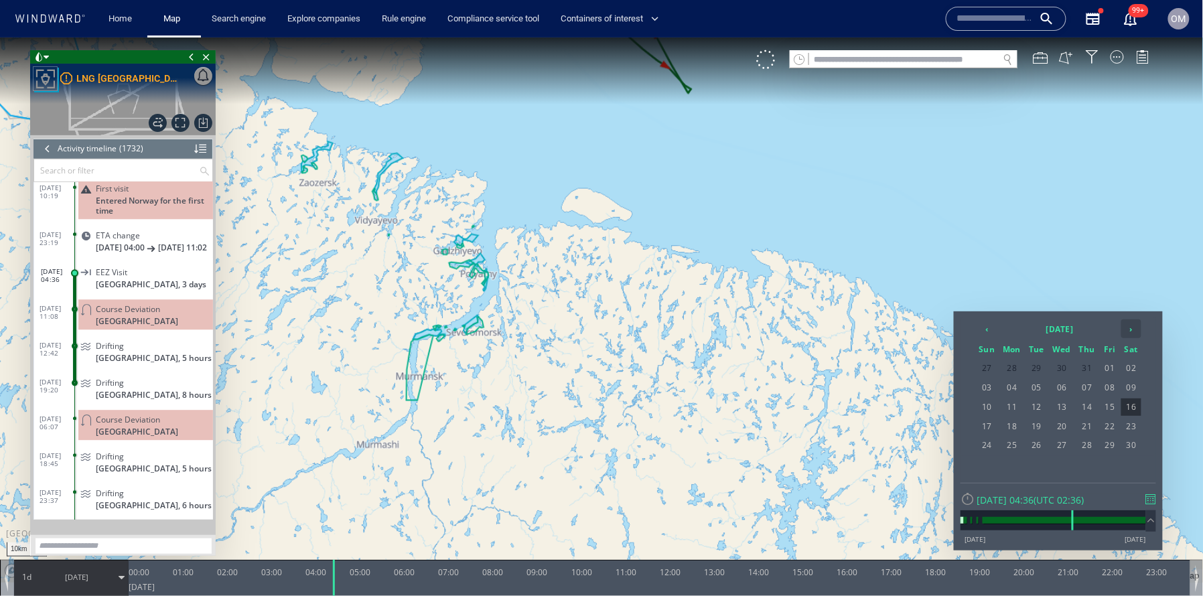
click at [1131, 329] on th "›" at bounding box center [1131, 328] width 20 height 19
click at [991, 329] on th "‹" at bounding box center [986, 328] width 23 height 19
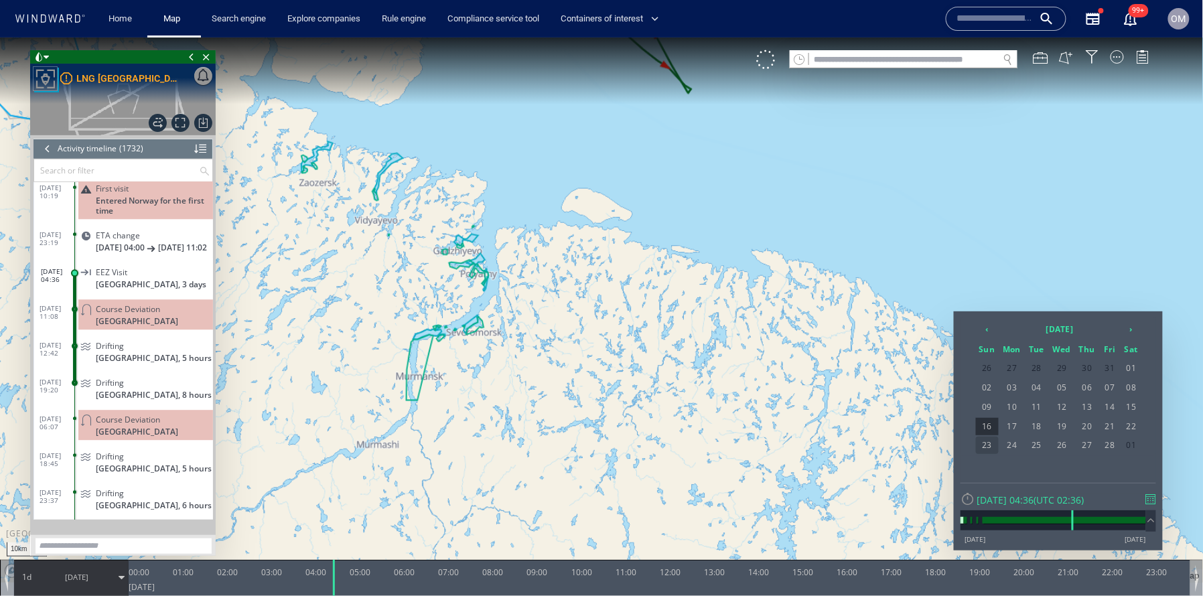
click at [993, 437] on span "23" at bounding box center [987, 444] width 23 height 17
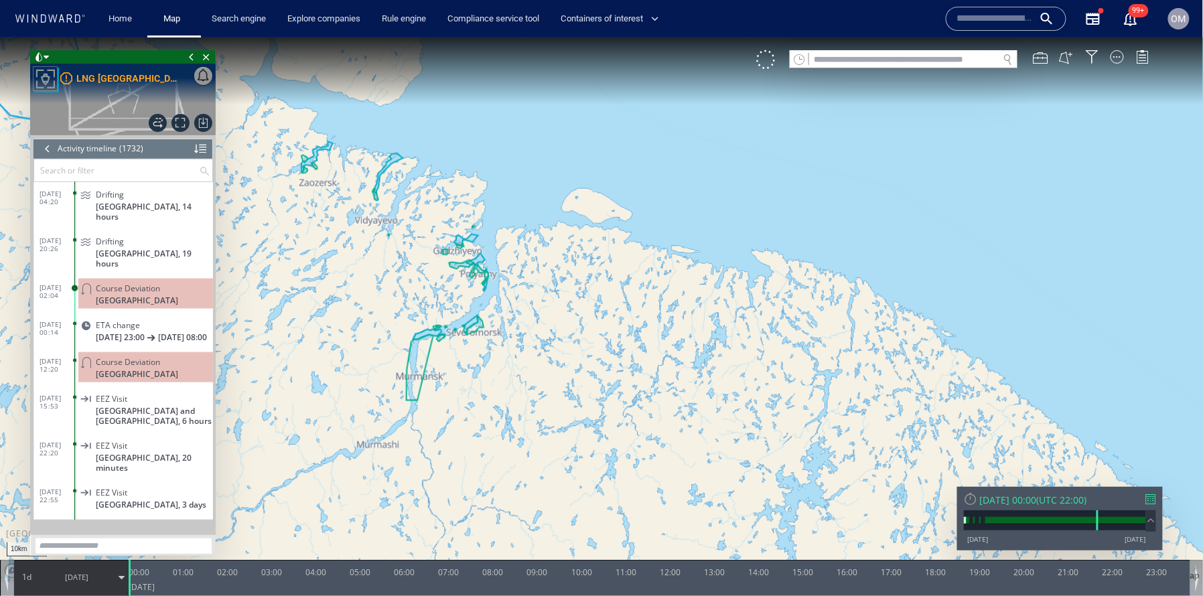
scroll to position [42075, 0]
click at [157, 283] on span "Course Deviation" at bounding box center [128, 288] width 64 height 10
click at [1156, 500] on div at bounding box center [1151, 499] width 10 height 10
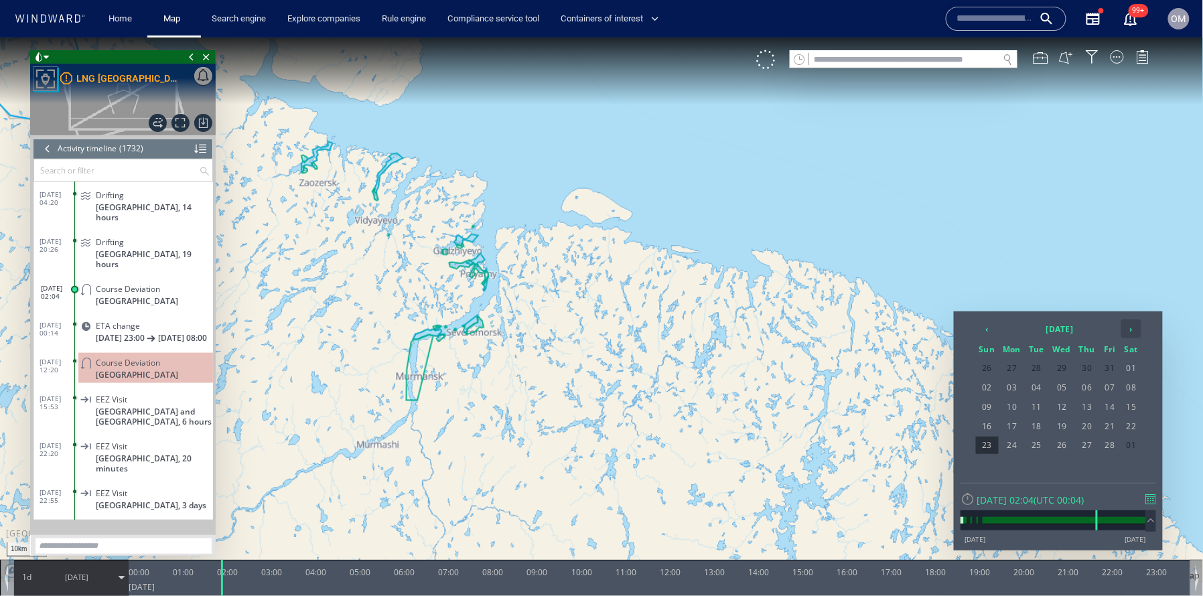
click at [1125, 326] on th "›" at bounding box center [1131, 328] width 20 height 19
click at [1052, 437] on span "28" at bounding box center [1062, 444] width 25 height 17
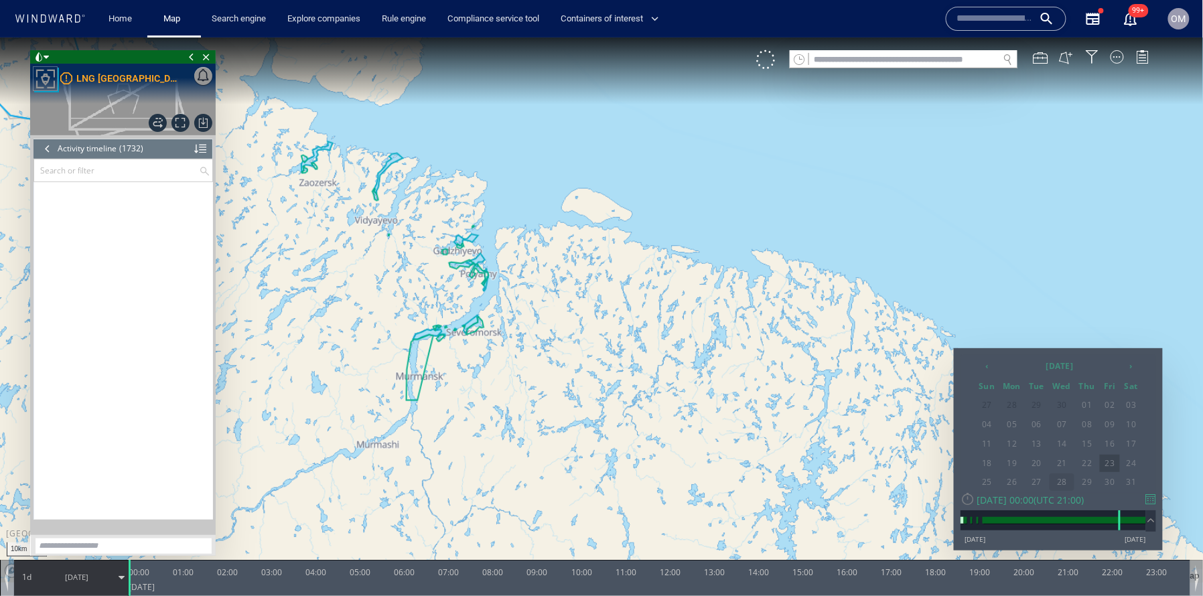
scroll to position [50067, 0]
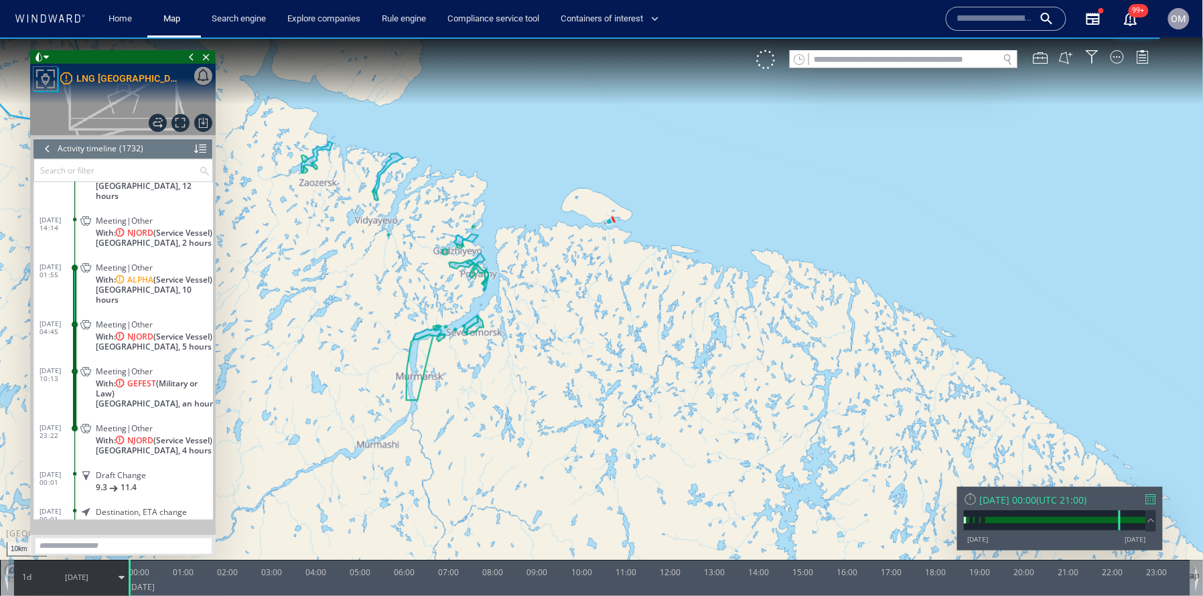
click at [1154, 488] on div "[DATE] 00:00 ( UTC 21:00 ) [DATE] [DATE]" at bounding box center [1060, 518] width 206 height 64
click at [1154, 490] on div "[DATE] 00:00 ( UTC 21:00 ) [DATE] [DATE]" at bounding box center [1060, 518] width 206 height 64
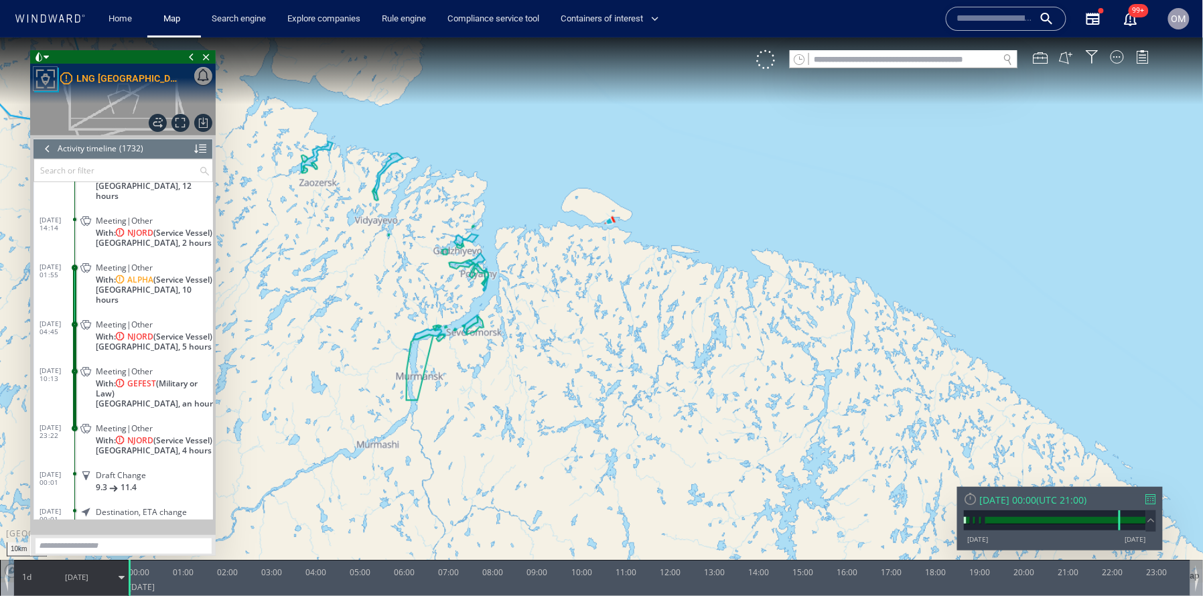
click at [1149, 491] on div "[DATE] 00:00 ( UTC 21:00 ) [DATE] [DATE]" at bounding box center [1060, 518] width 206 height 64
click at [1149, 498] on div at bounding box center [1151, 499] width 10 height 10
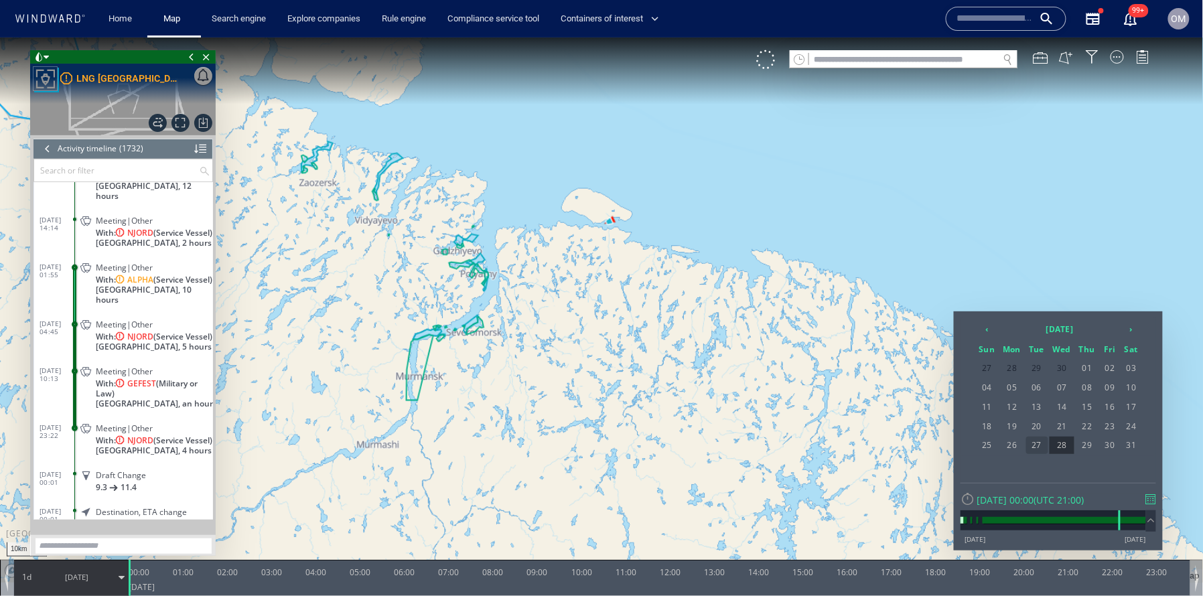
click at [1035, 444] on span "27" at bounding box center [1037, 444] width 22 height 17
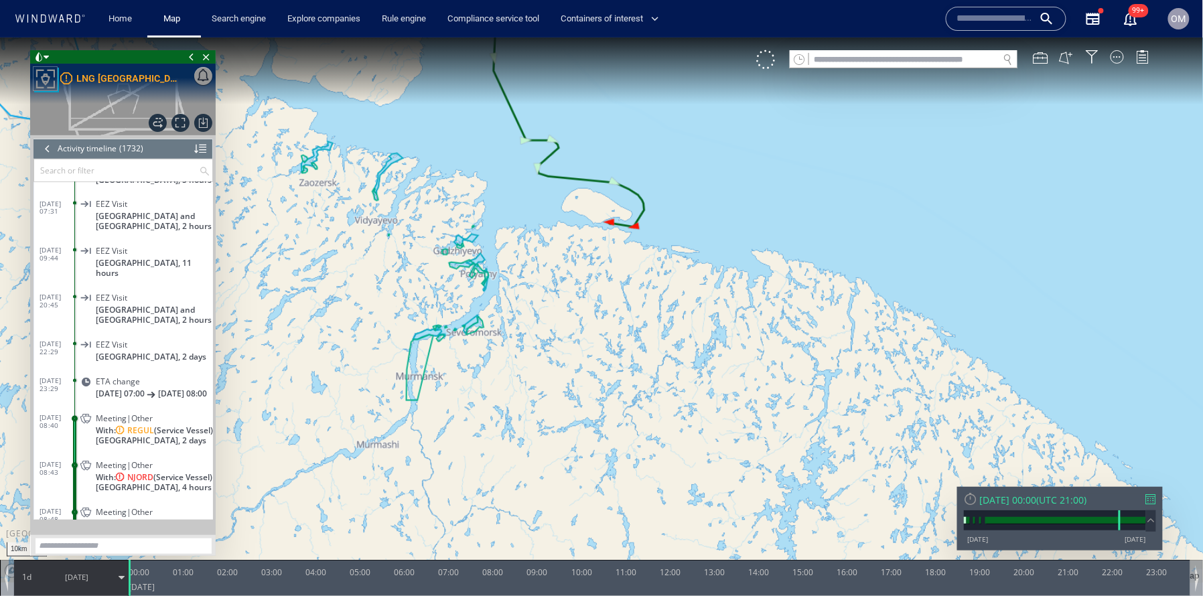
scroll to position [49617, 0]
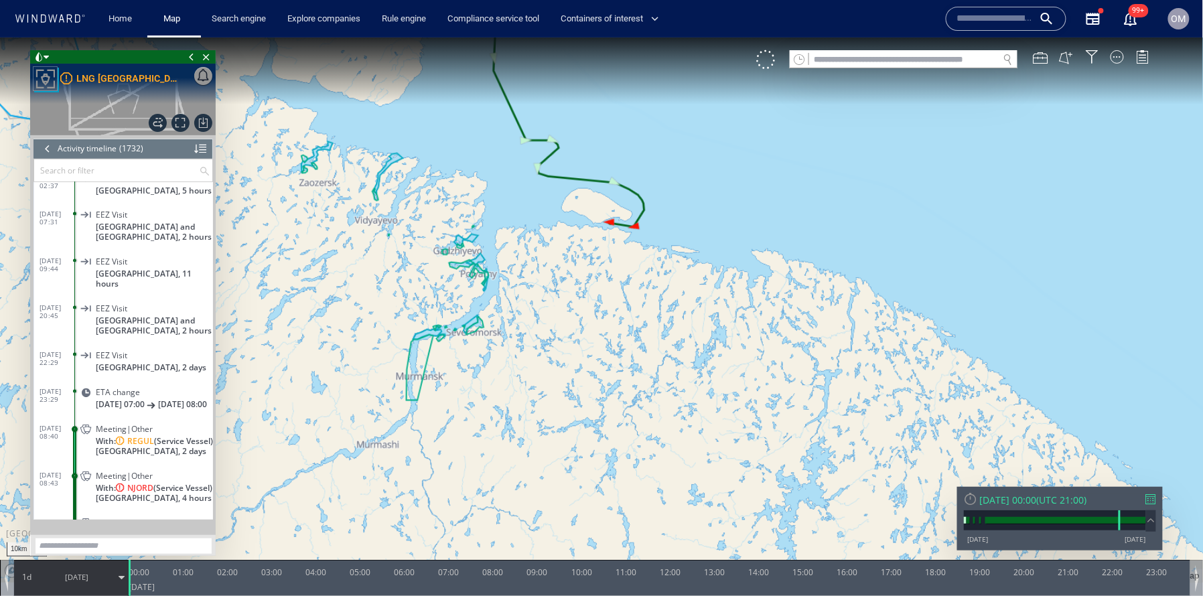
click at [89, 166] on input "text" at bounding box center [116, 170] width 165 height 22
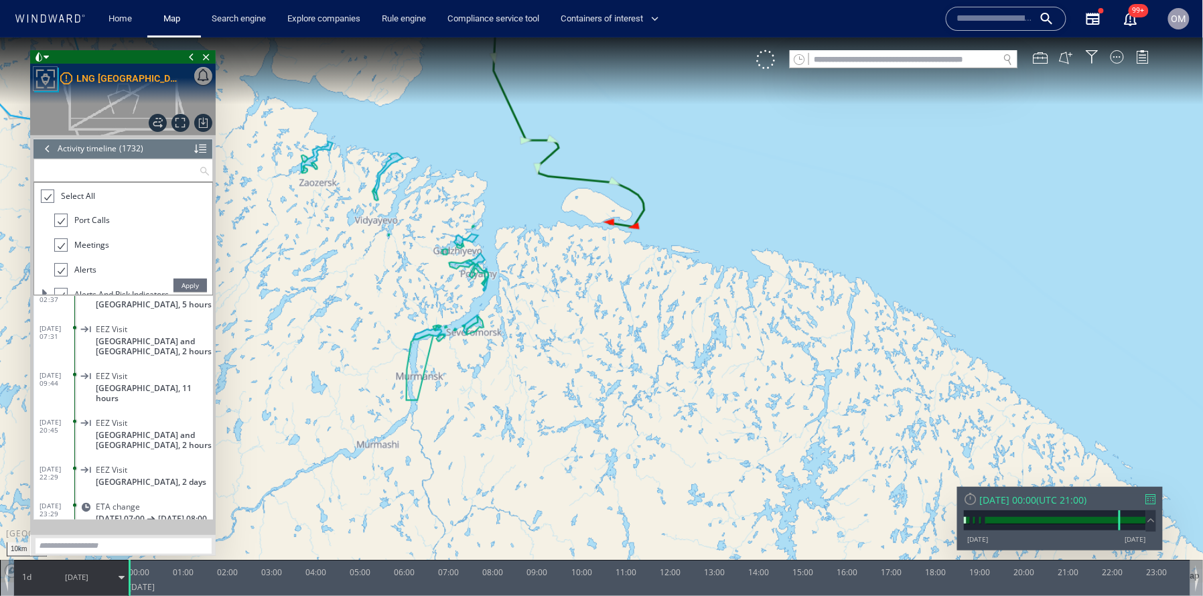
click at [48, 202] on li "Select All" at bounding box center [120, 199] width 158 height 25
click at [48, 197] on div at bounding box center [46, 195] width 13 height 15
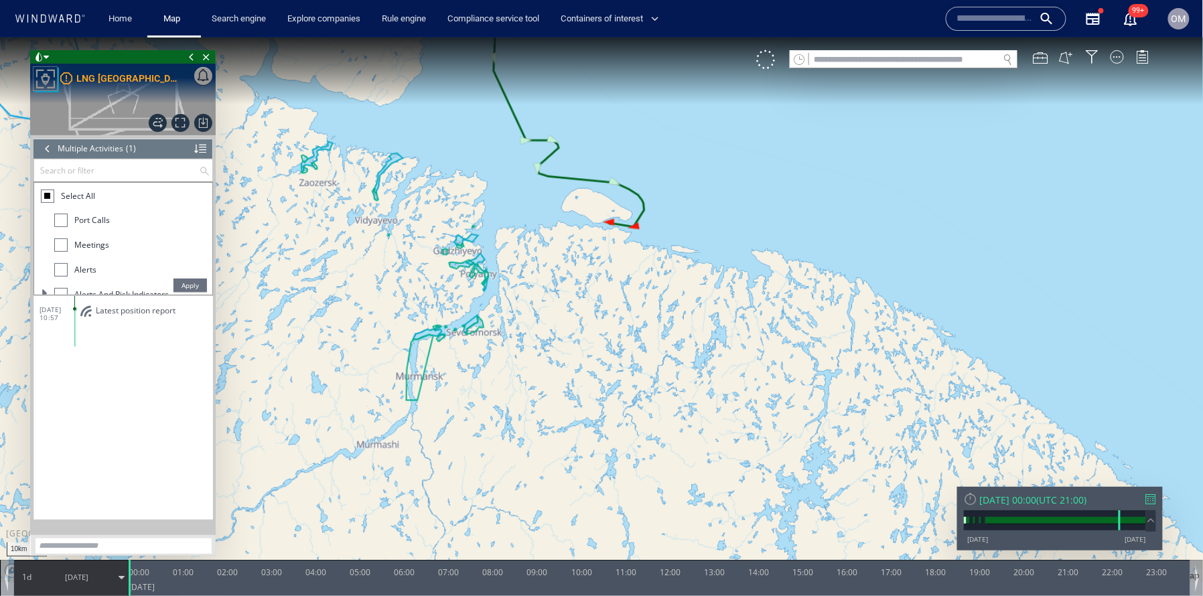
scroll to position [0, 0]
click at [63, 221] on div at bounding box center [60, 219] width 13 height 13
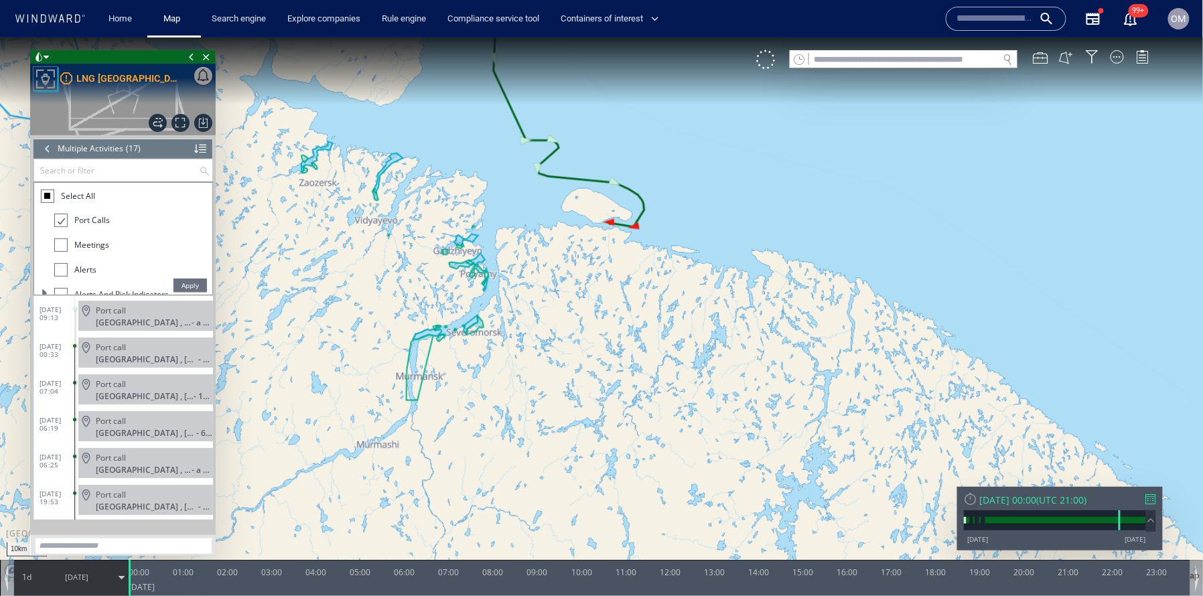
click at [188, 281] on span "Apply" at bounding box center [189, 284] width 33 height 13
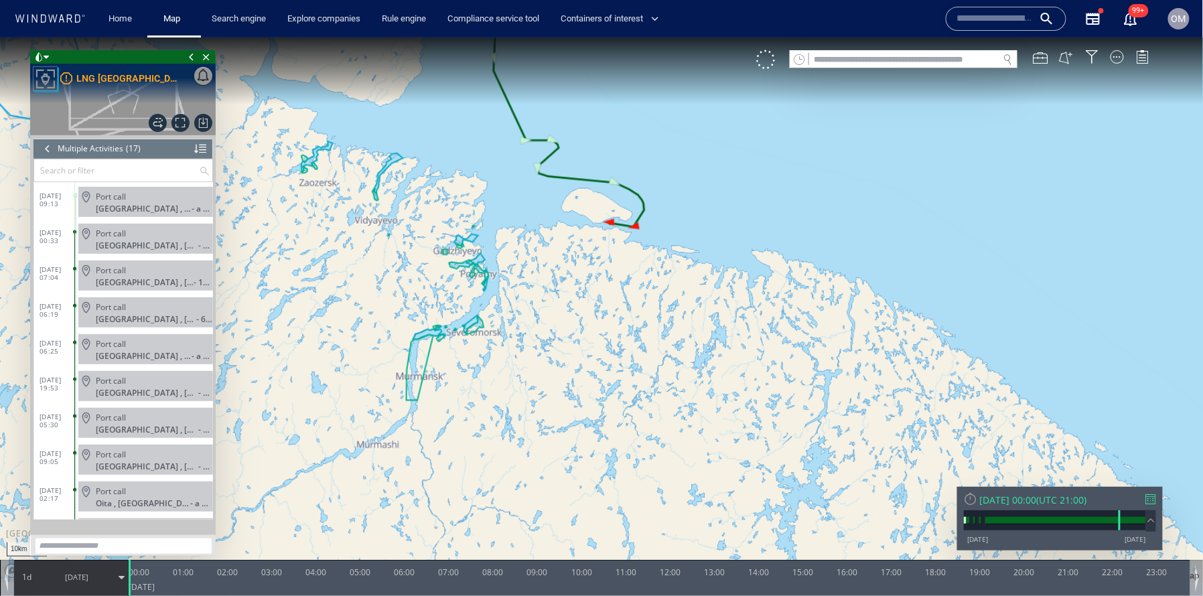
click at [1149, 498] on div at bounding box center [1151, 499] width 10 height 10
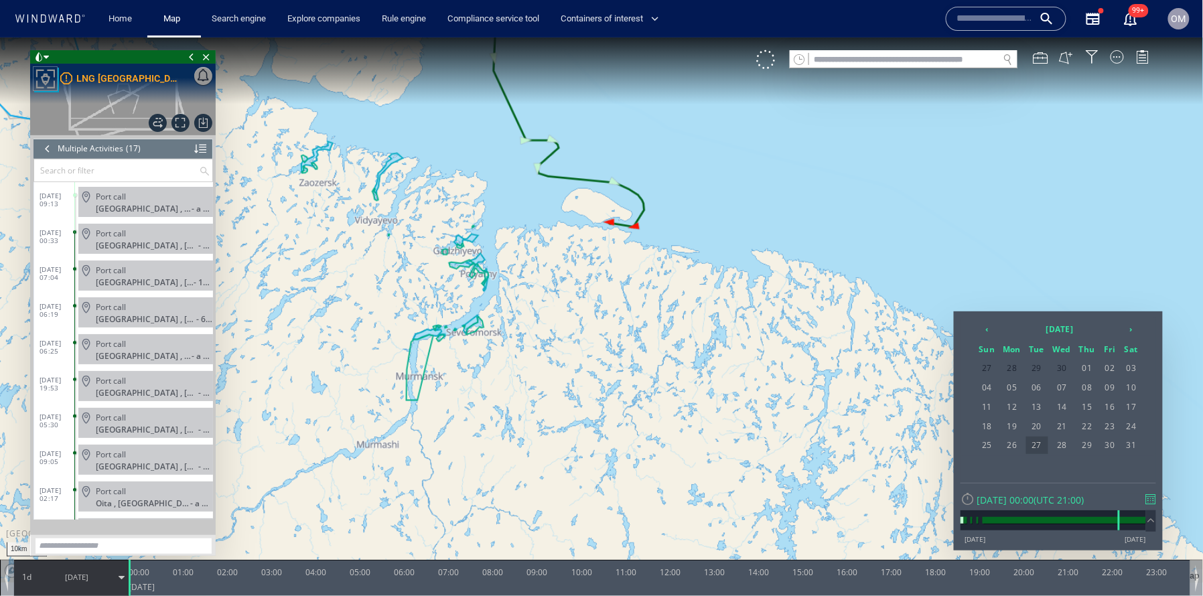
click at [1039, 440] on span "27" at bounding box center [1037, 444] width 22 height 17
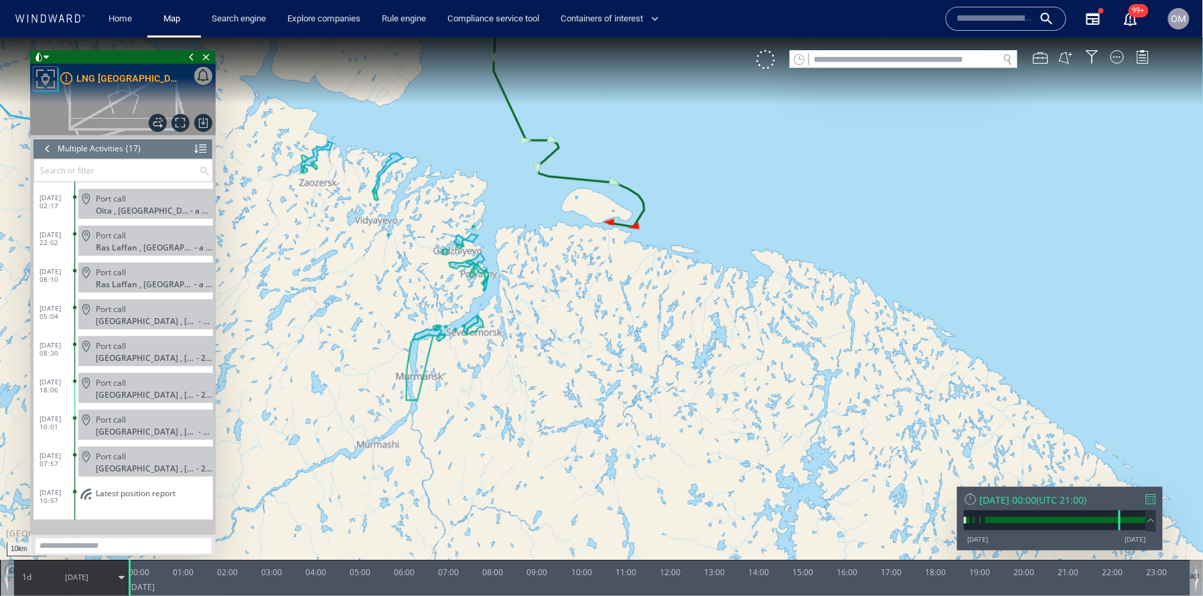
scroll to position [292, 0]
